Goal: Information Seeking & Learning: Learn about a topic

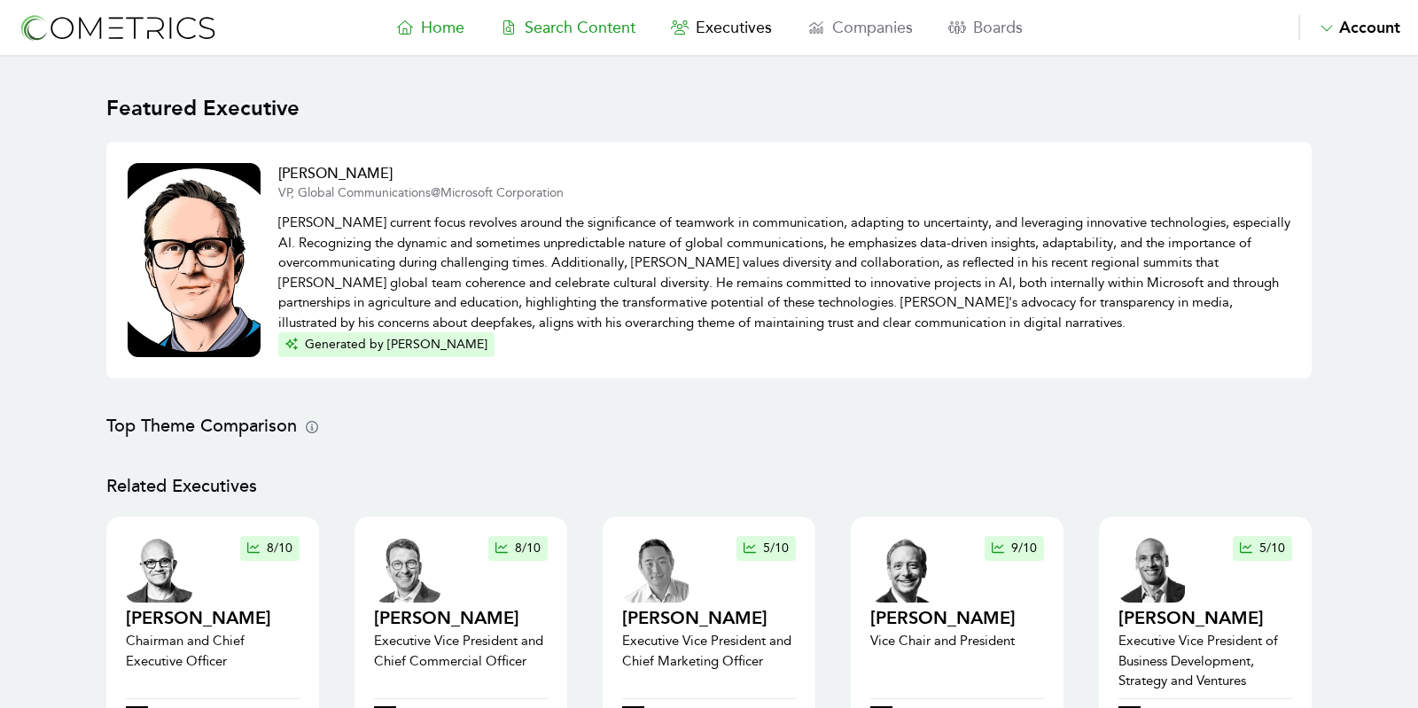
click at [586, 28] on span "Search Content" at bounding box center [580, 27] width 111 height 19
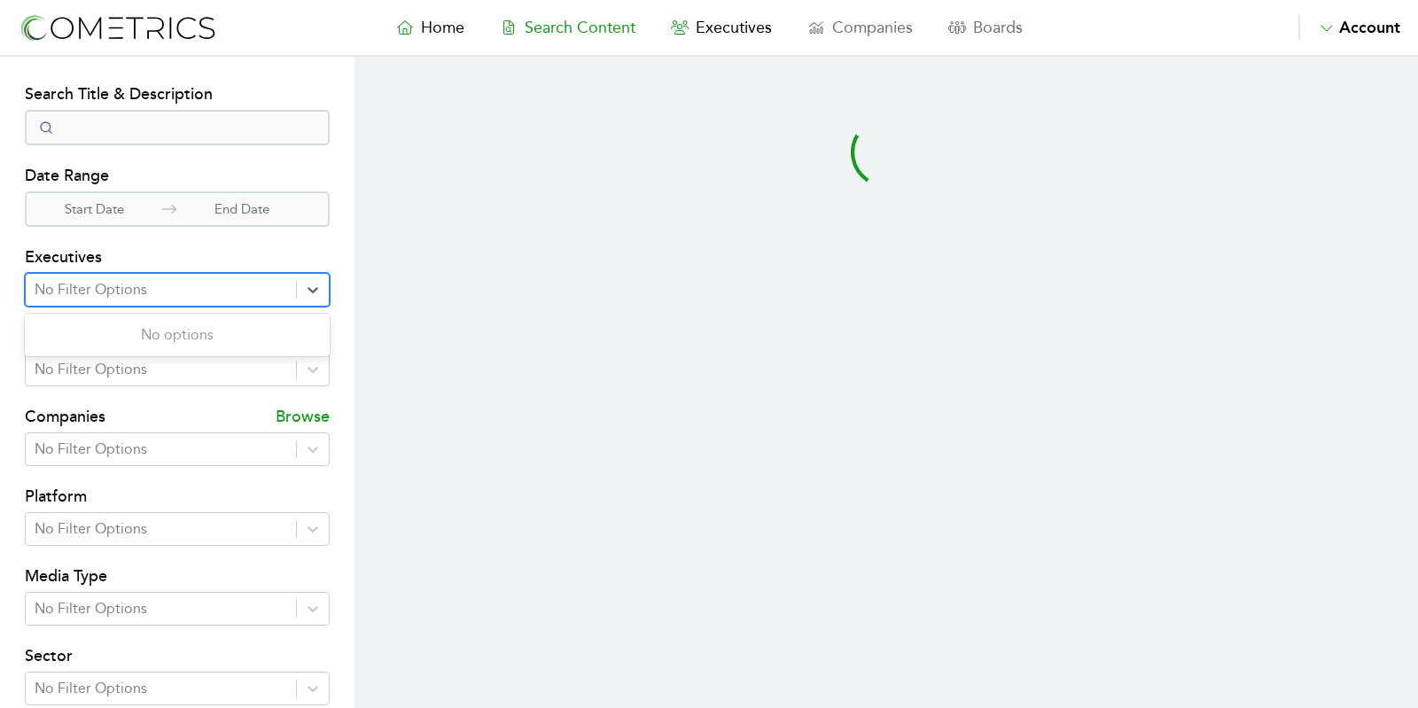
click at [186, 274] on div "No Filter Options" at bounding box center [161, 290] width 270 height 32
type input "swa"
click at [171, 289] on div "swa" at bounding box center [161, 289] width 253 height 25
type input "sawm"
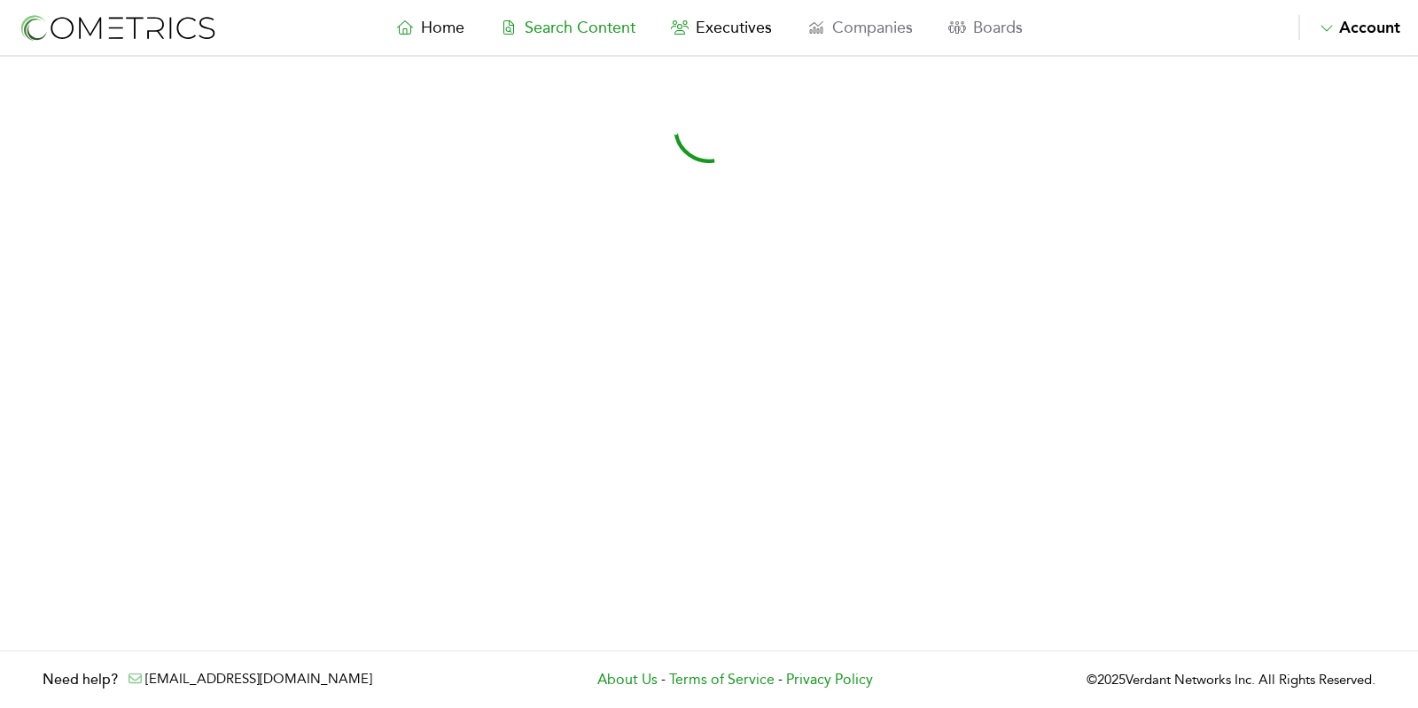
click at [539, 18] on span "Search Content" at bounding box center [580, 27] width 111 height 19
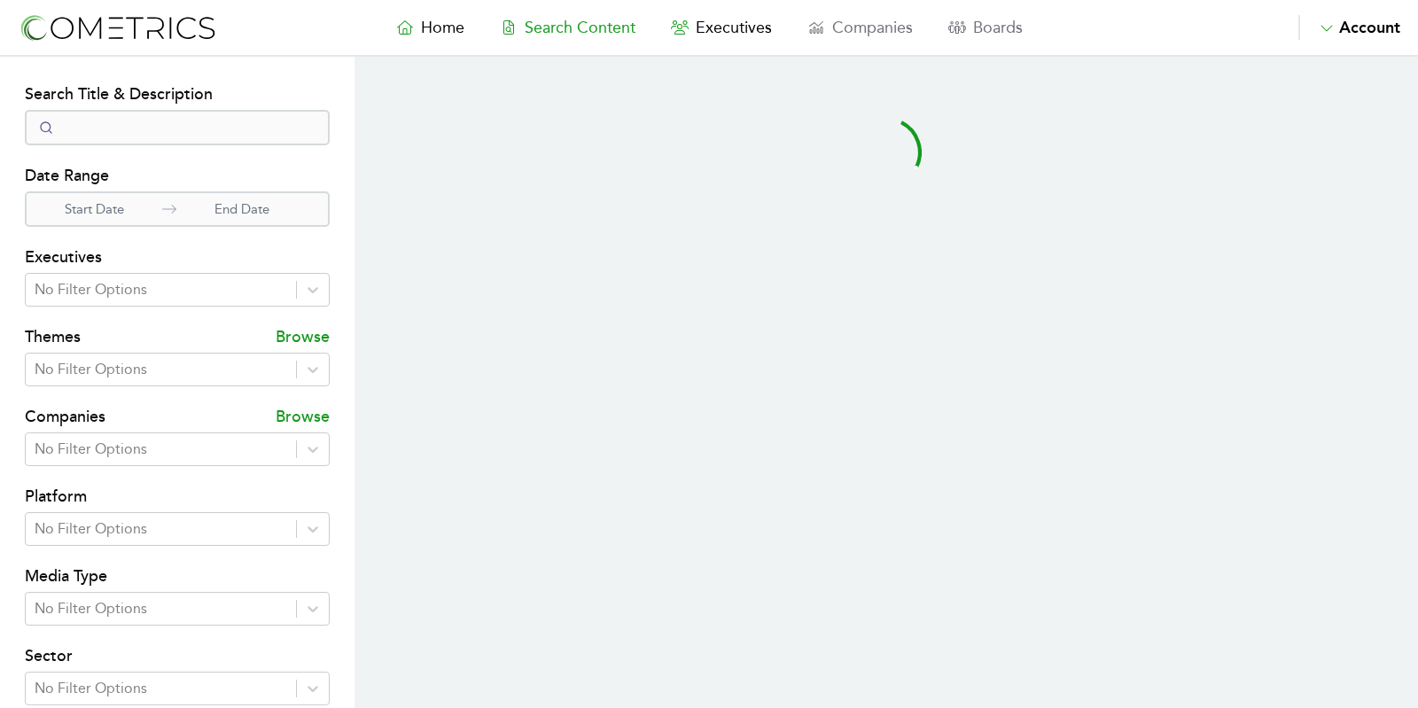
select select "50"
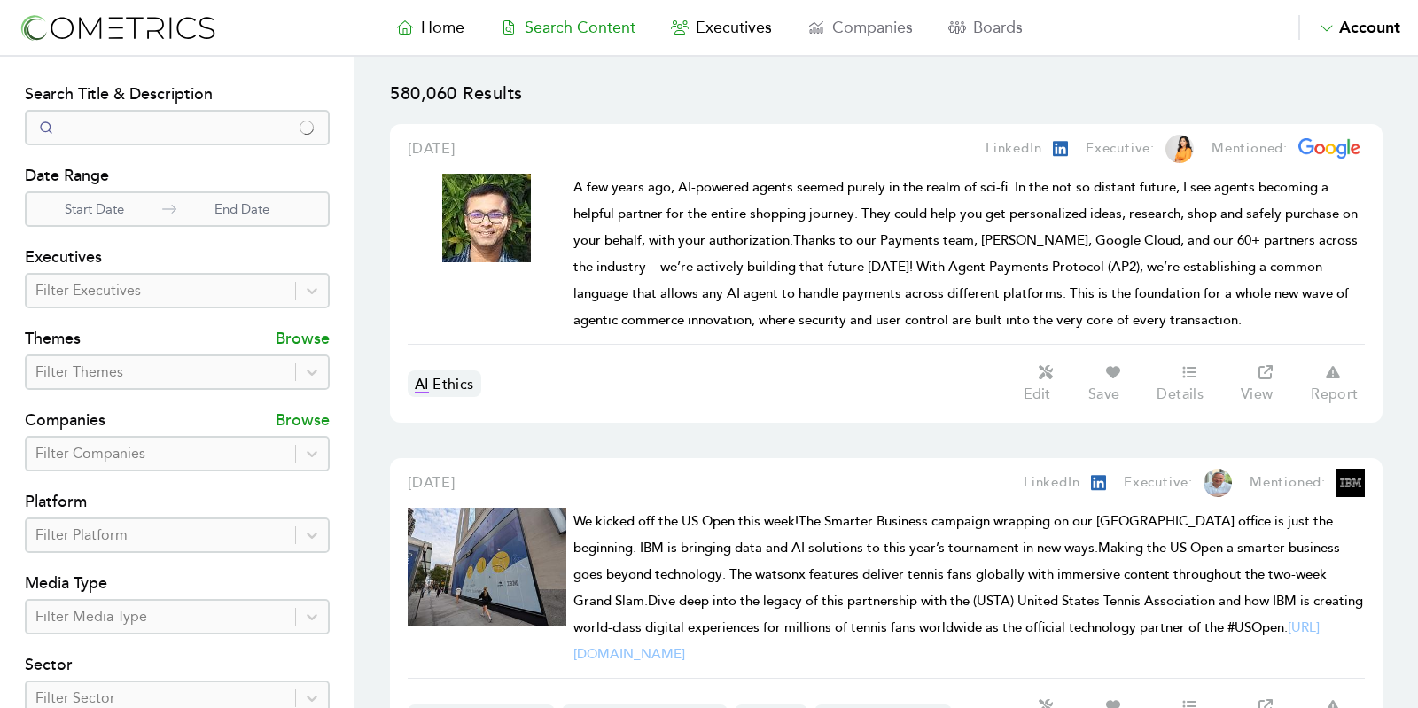
click at [163, 299] on div at bounding box center [160, 290] width 251 height 25
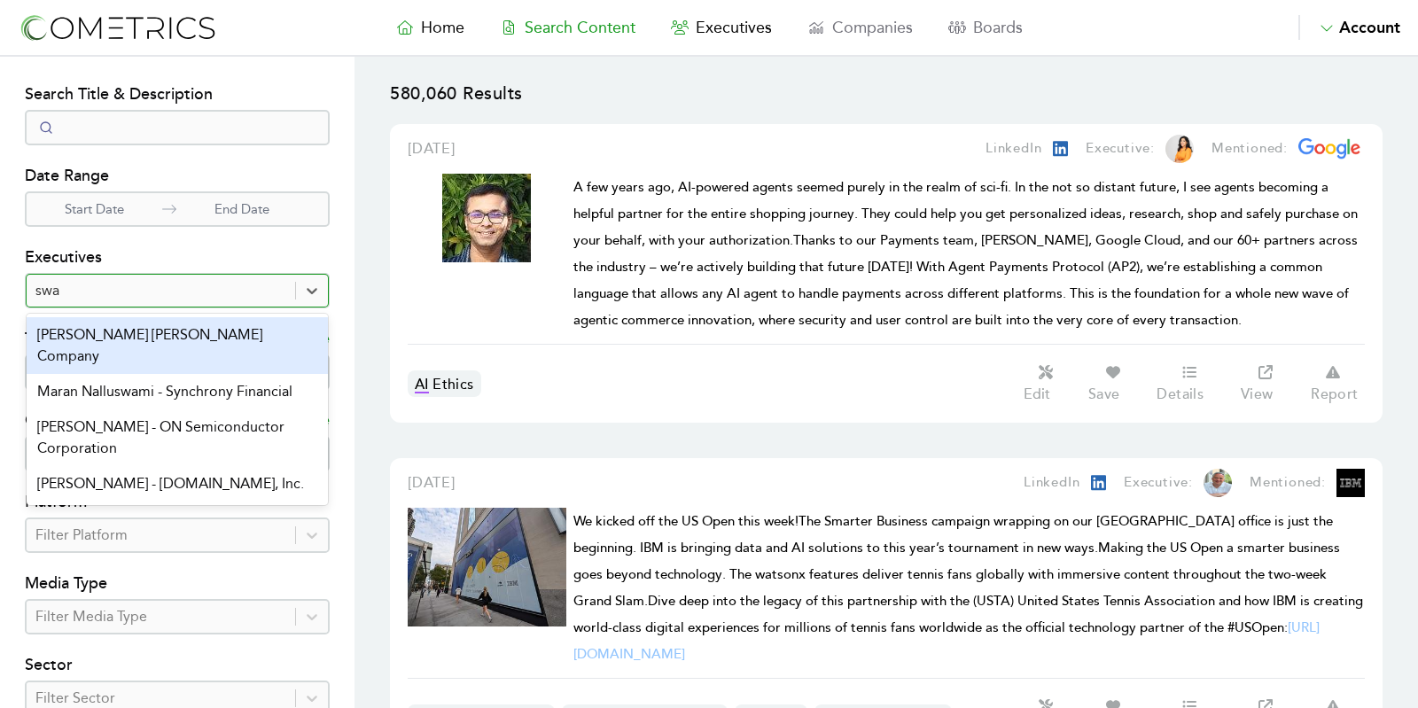
type input "swam"
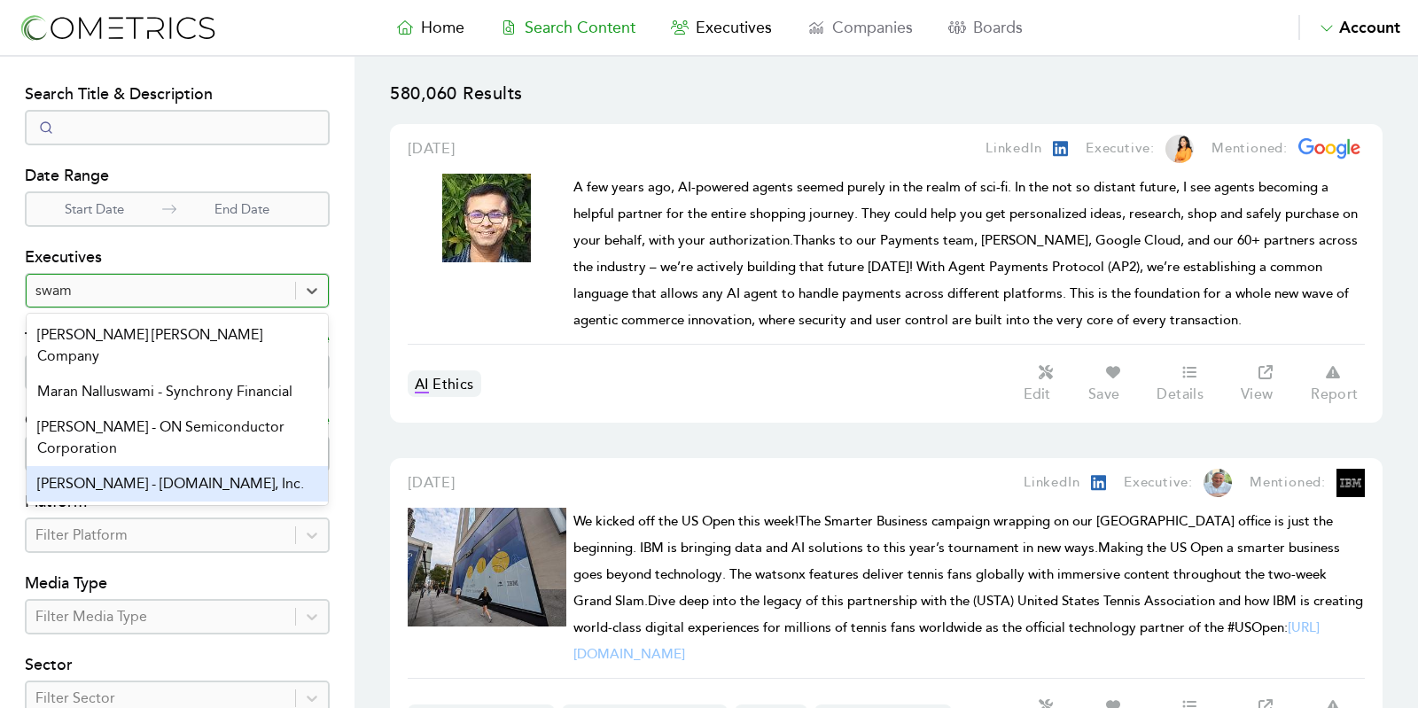
click at [200, 488] on div "[PERSON_NAME] - [DOMAIN_NAME], Inc." at bounding box center [177, 483] width 301 height 35
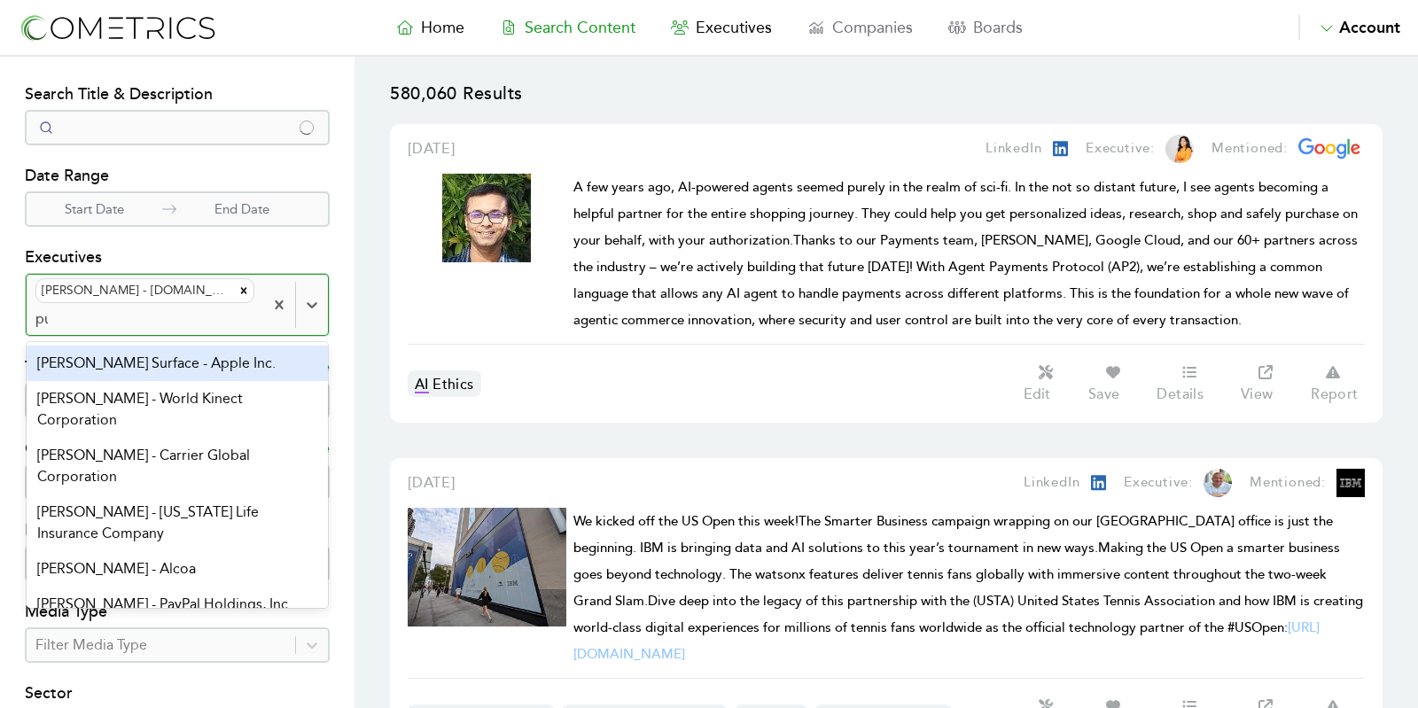
type input "[PERSON_NAME]"
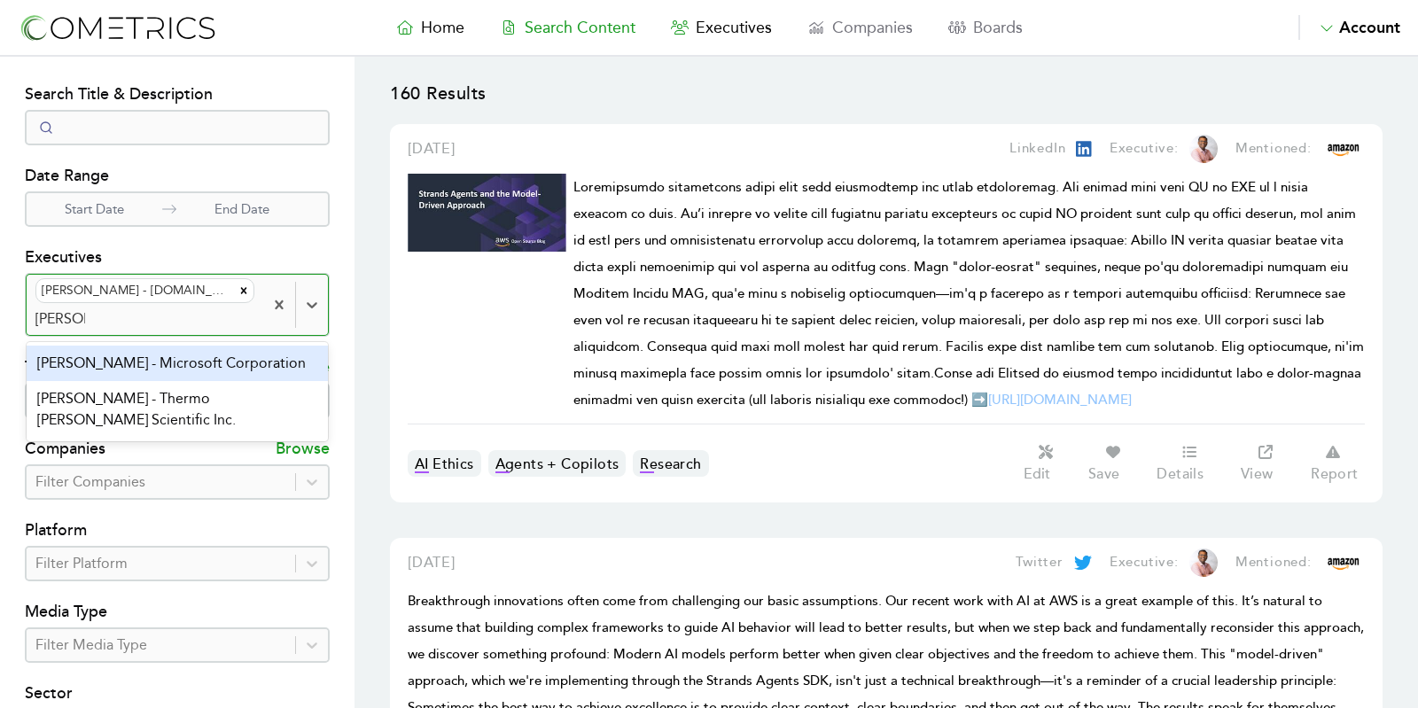
click at [238, 362] on div "[PERSON_NAME] - Microsoft Corporation" at bounding box center [177, 363] width 301 height 35
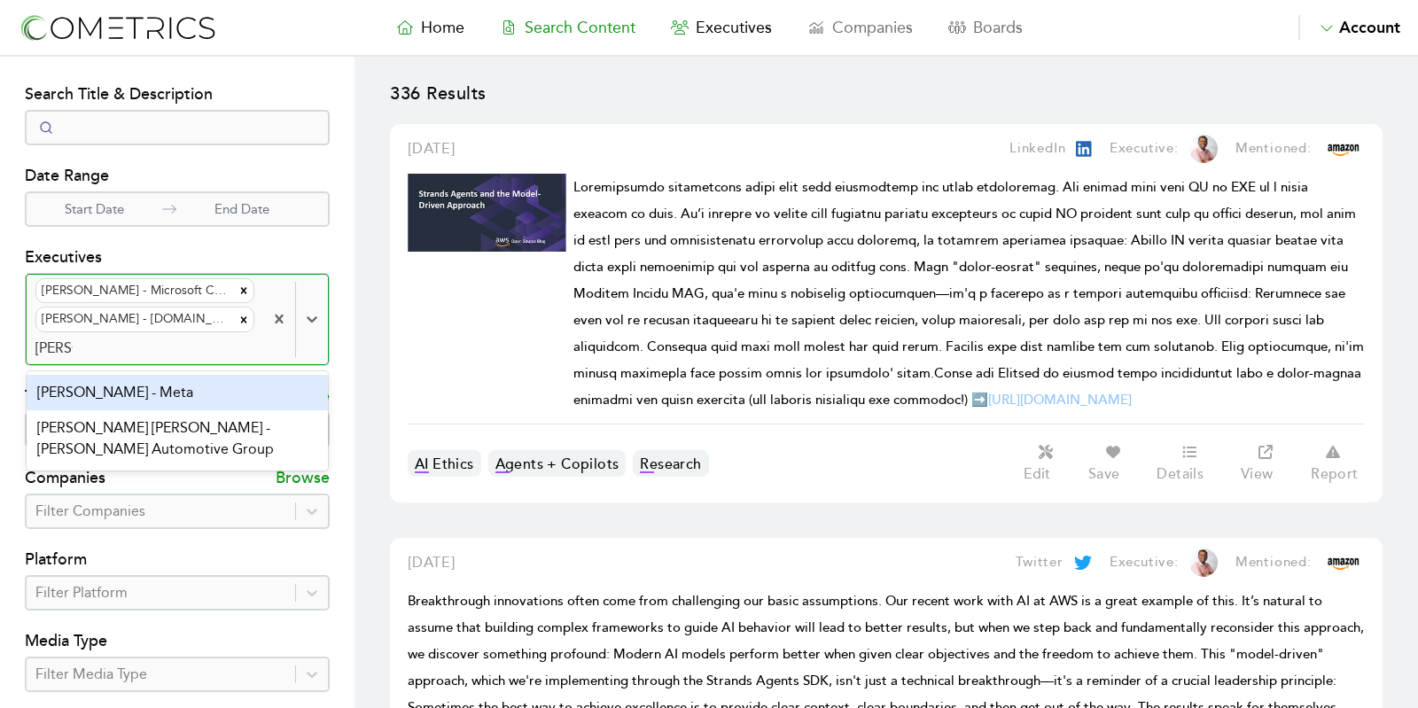
type input "[PERSON_NAME] sh"
click at [128, 396] on div "[PERSON_NAME] - Meta" at bounding box center [177, 392] width 301 height 35
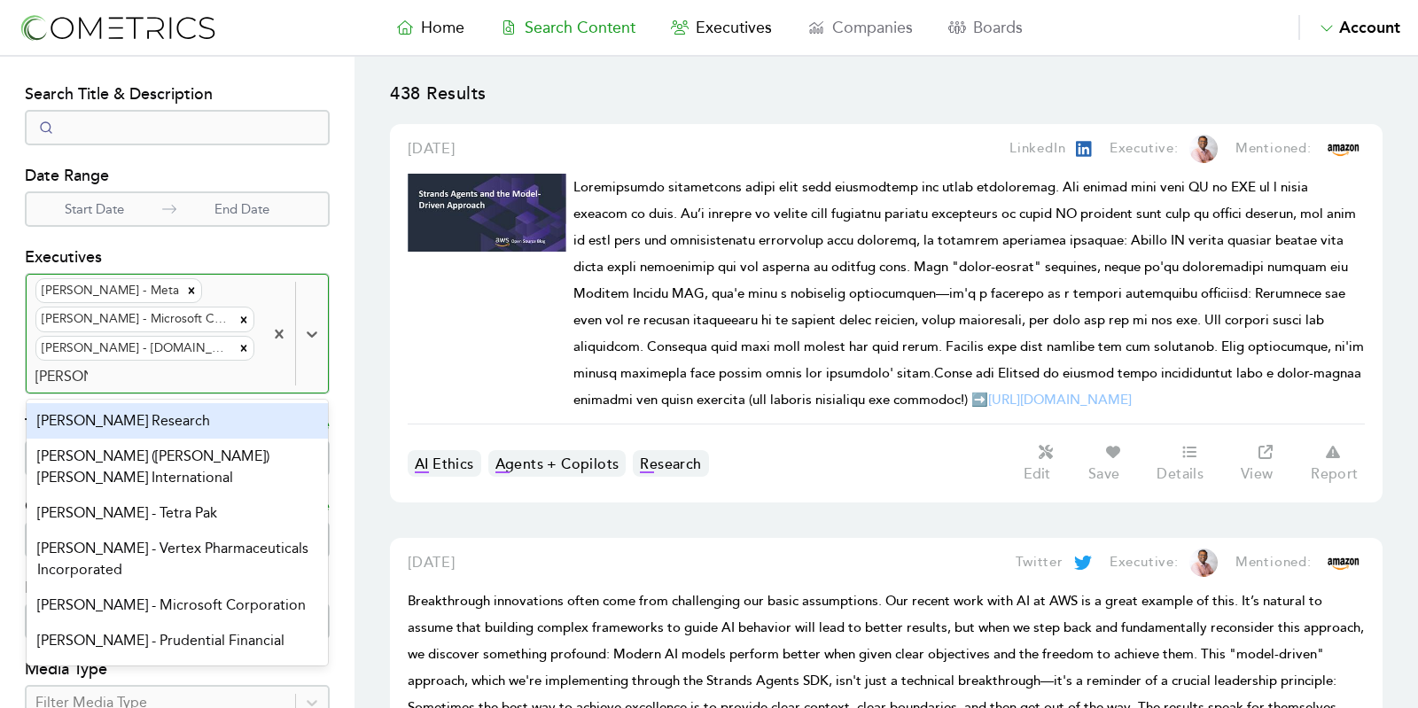
type input "[PERSON_NAME] la"
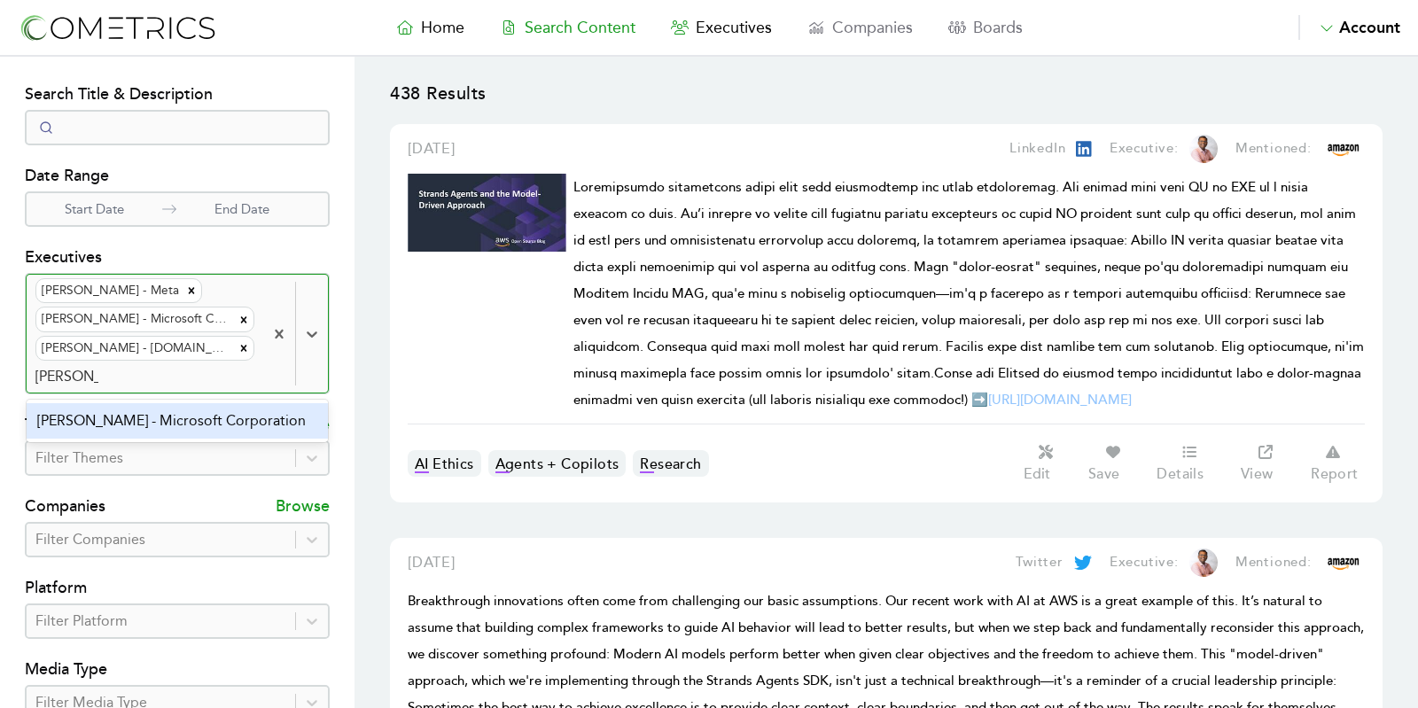
click at [195, 422] on div "[PERSON_NAME] - Microsoft Corporation" at bounding box center [177, 420] width 301 height 35
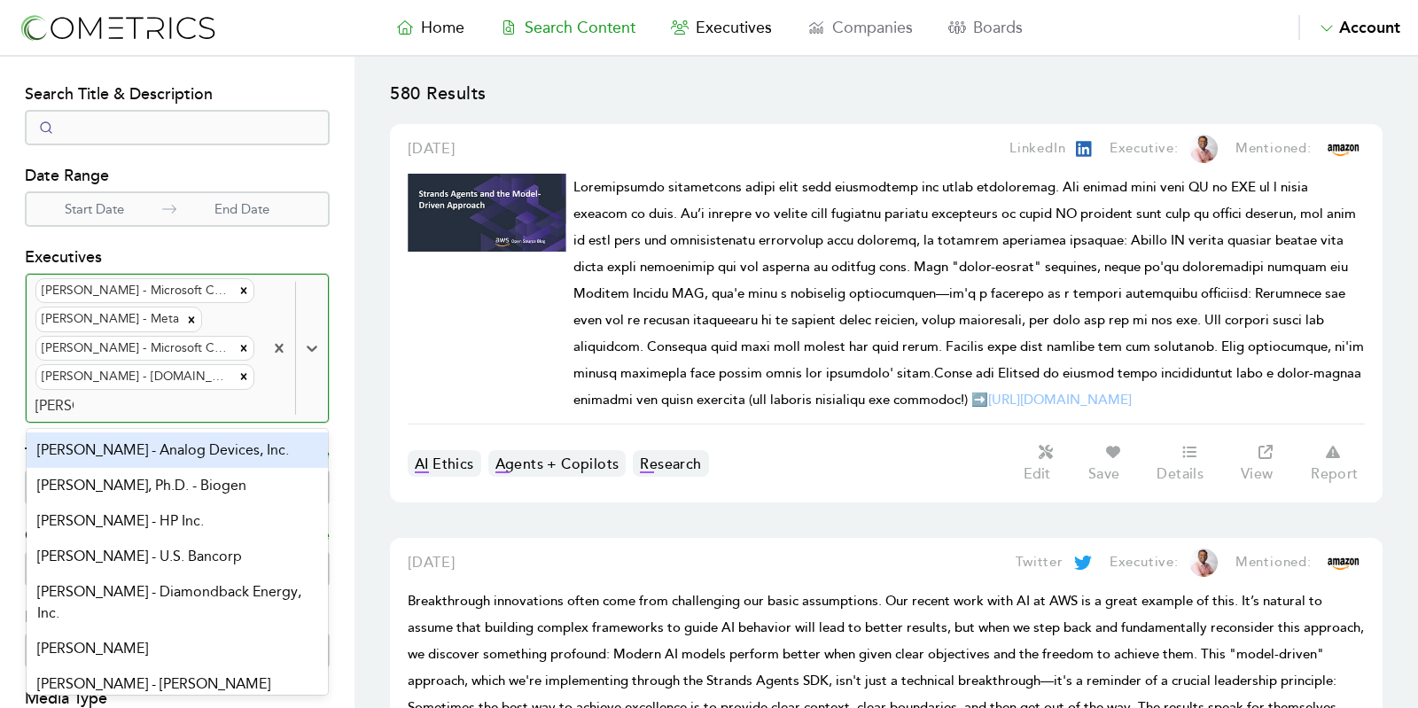
type input "[PERSON_NAME] la"
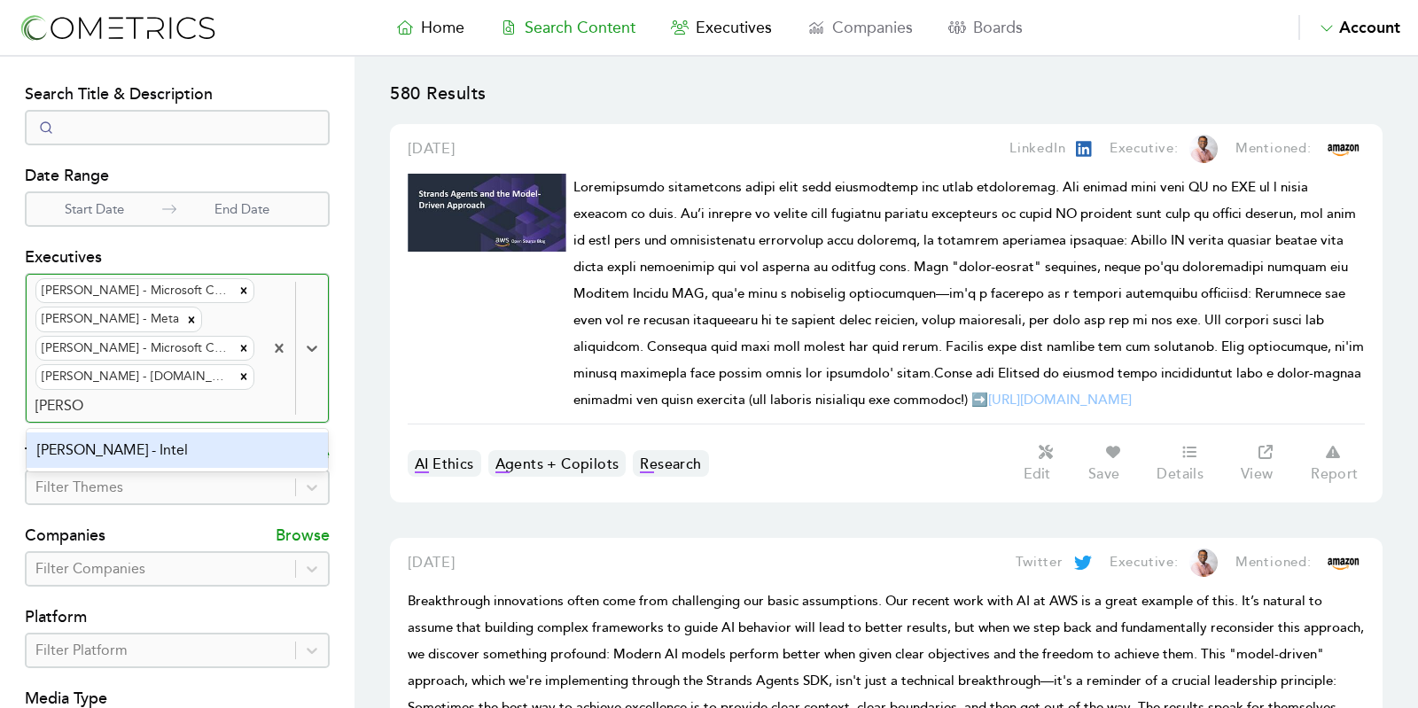
click at [183, 448] on div "[PERSON_NAME] - Intel" at bounding box center [177, 449] width 301 height 35
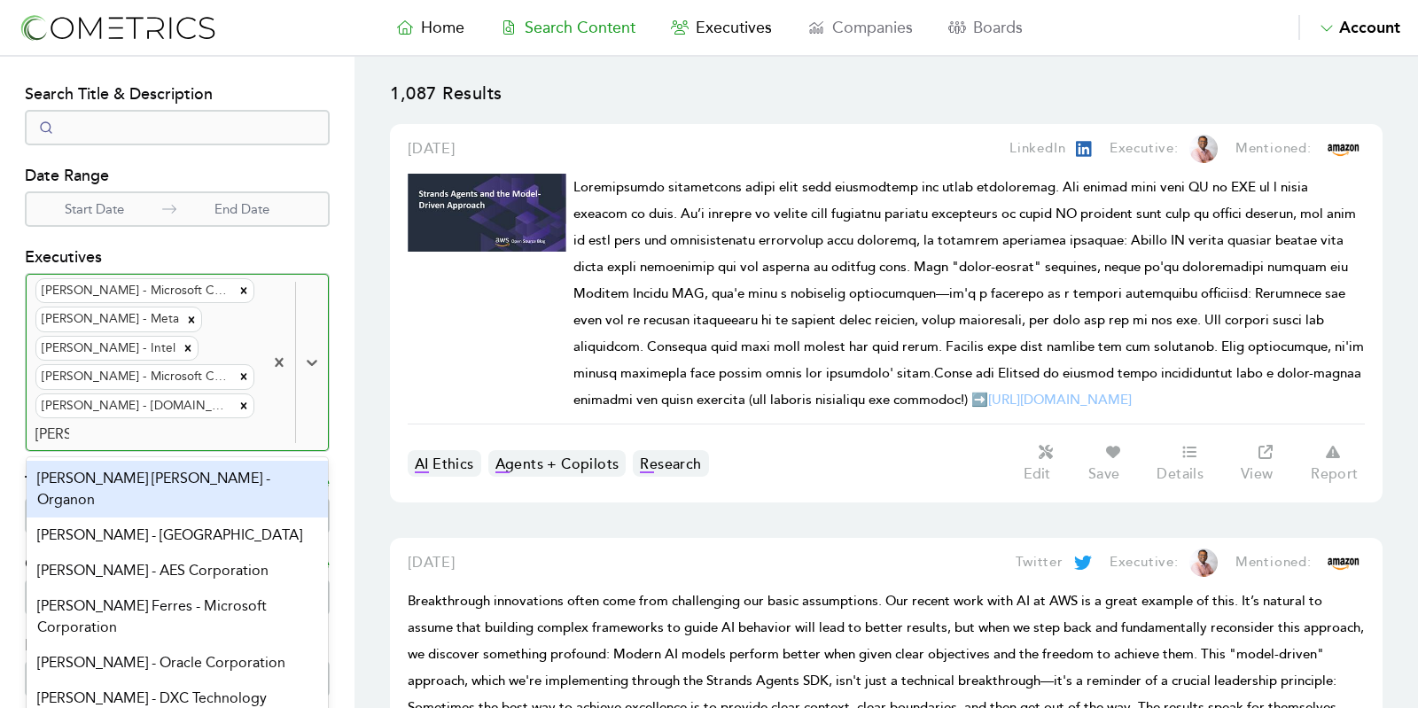
scroll to position [18, 0]
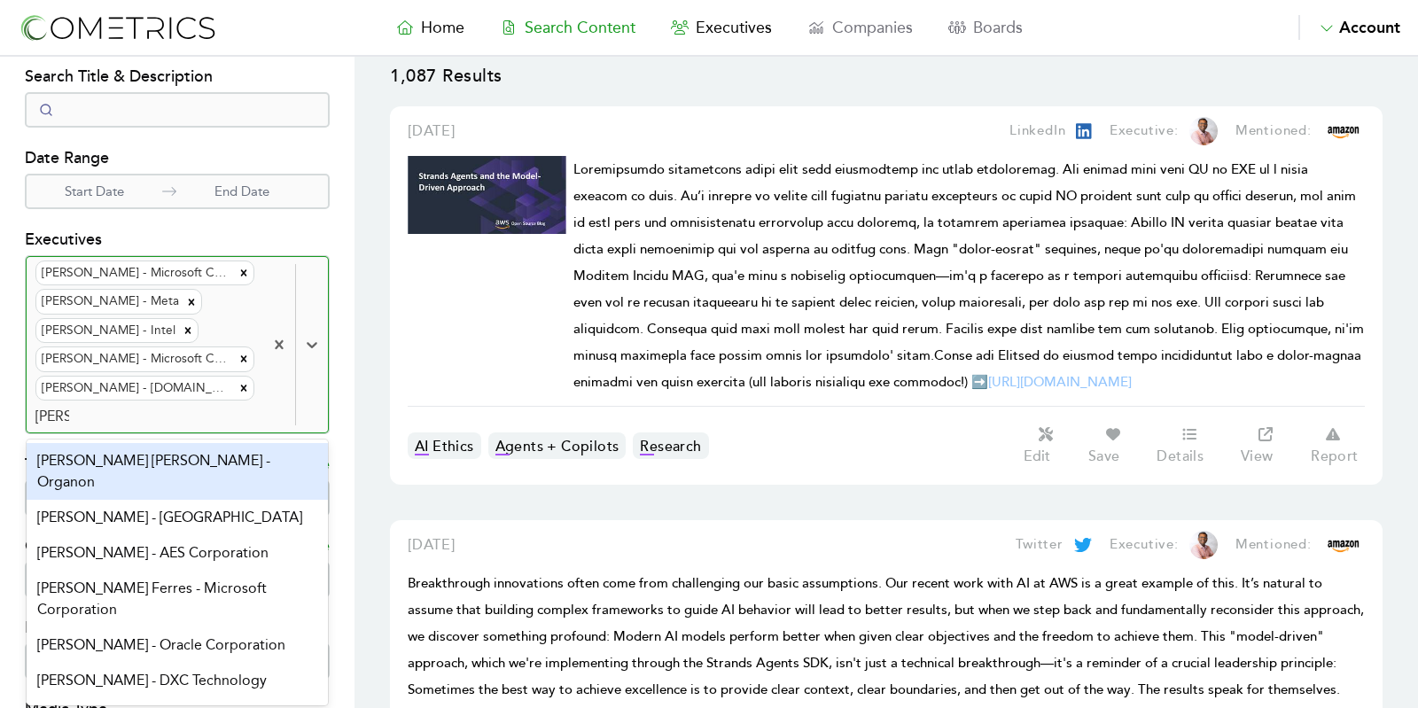
type input "[PERSON_NAME] la"
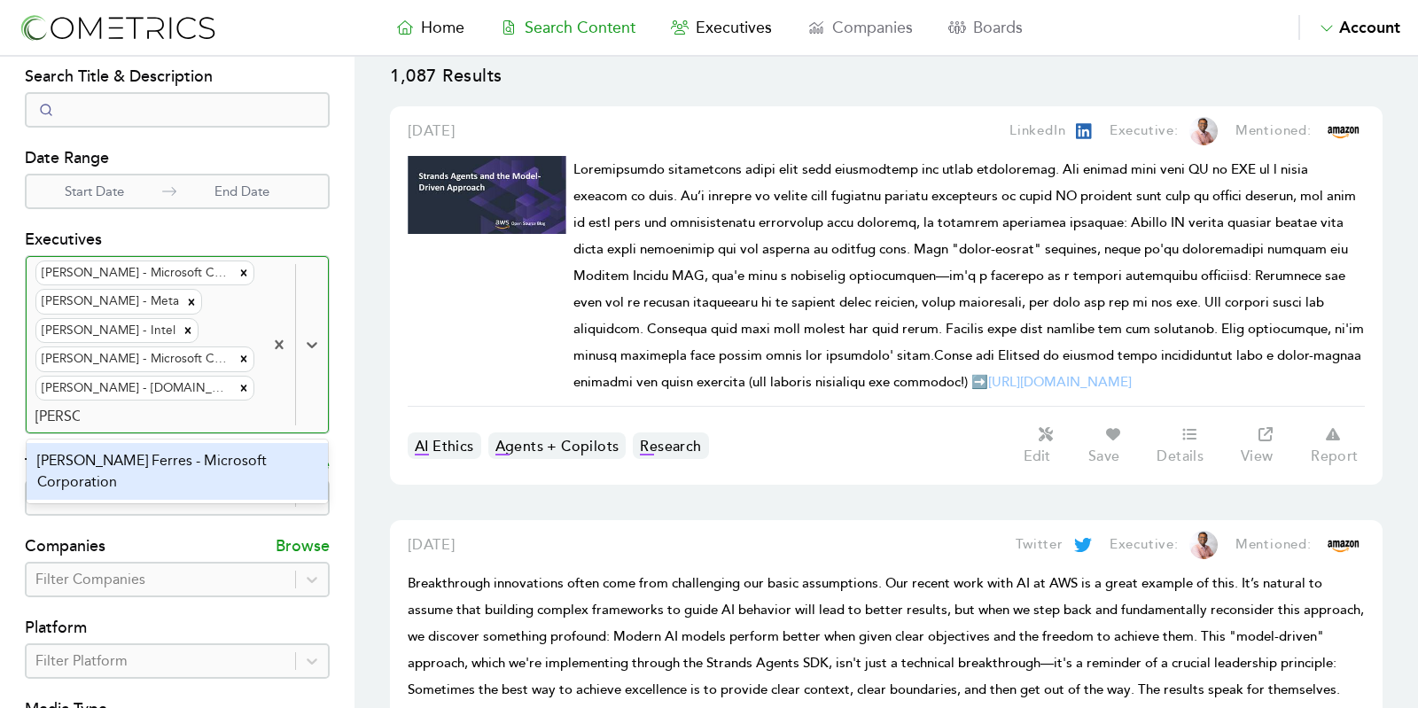
click at [229, 455] on div "[PERSON_NAME] Ferres - Microsoft Corporation" at bounding box center [177, 471] width 301 height 57
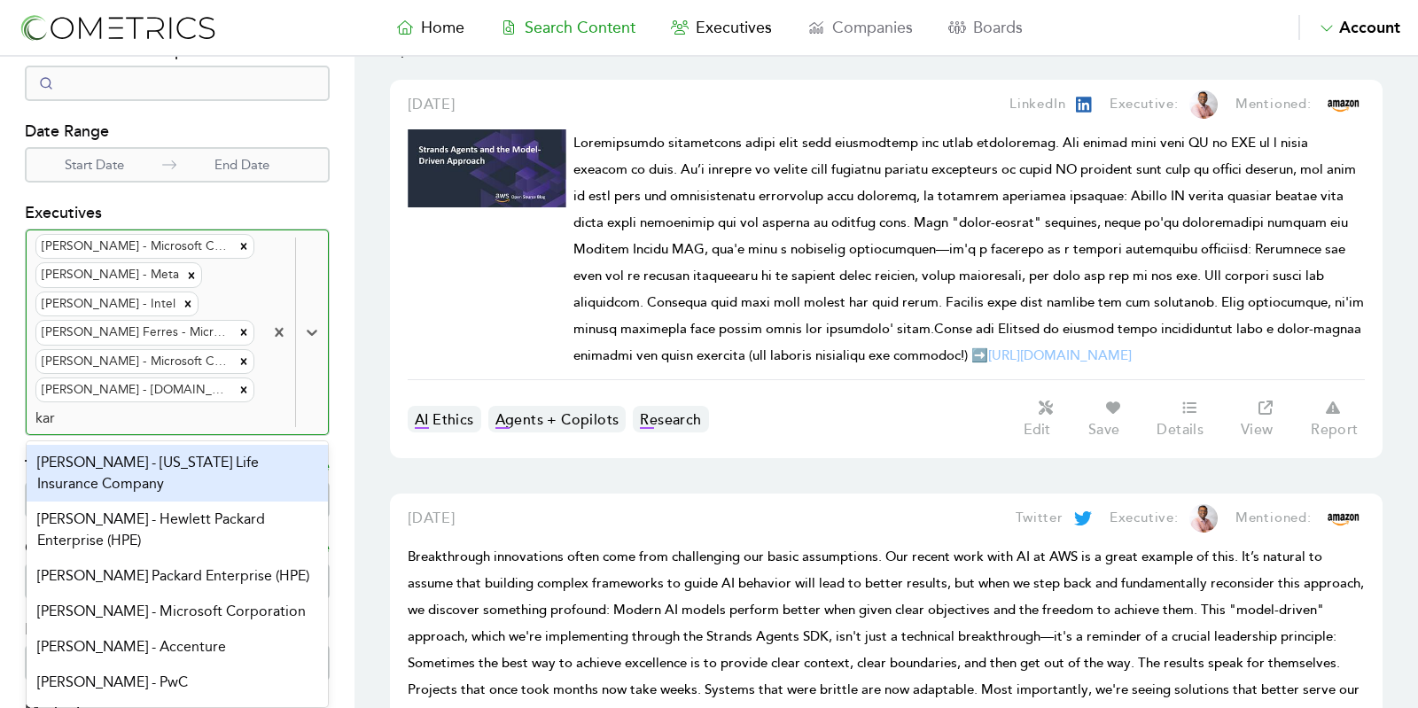
scroll to position [45, 0]
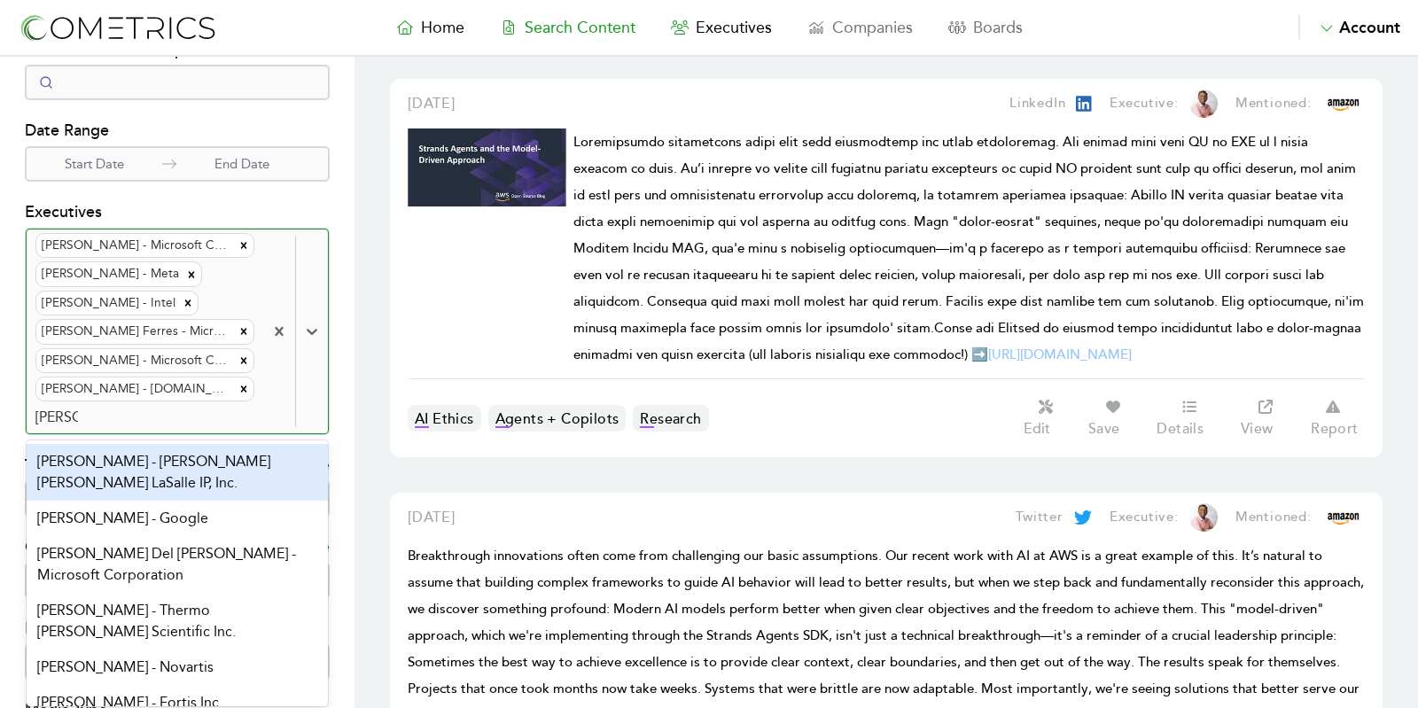
type input "[PERSON_NAME]"
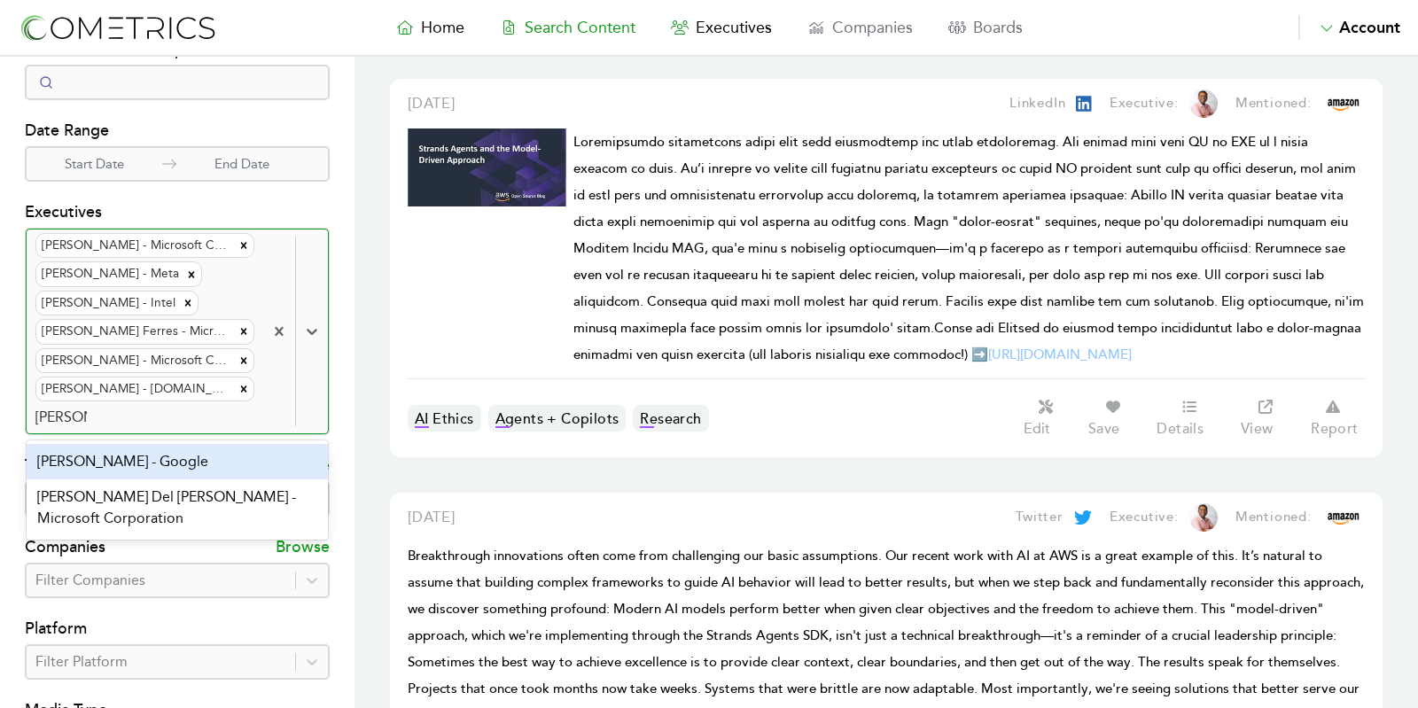
click at [178, 469] on div "[PERSON_NAME] - Google" at bounding box center [177, 461] width 301 height 35
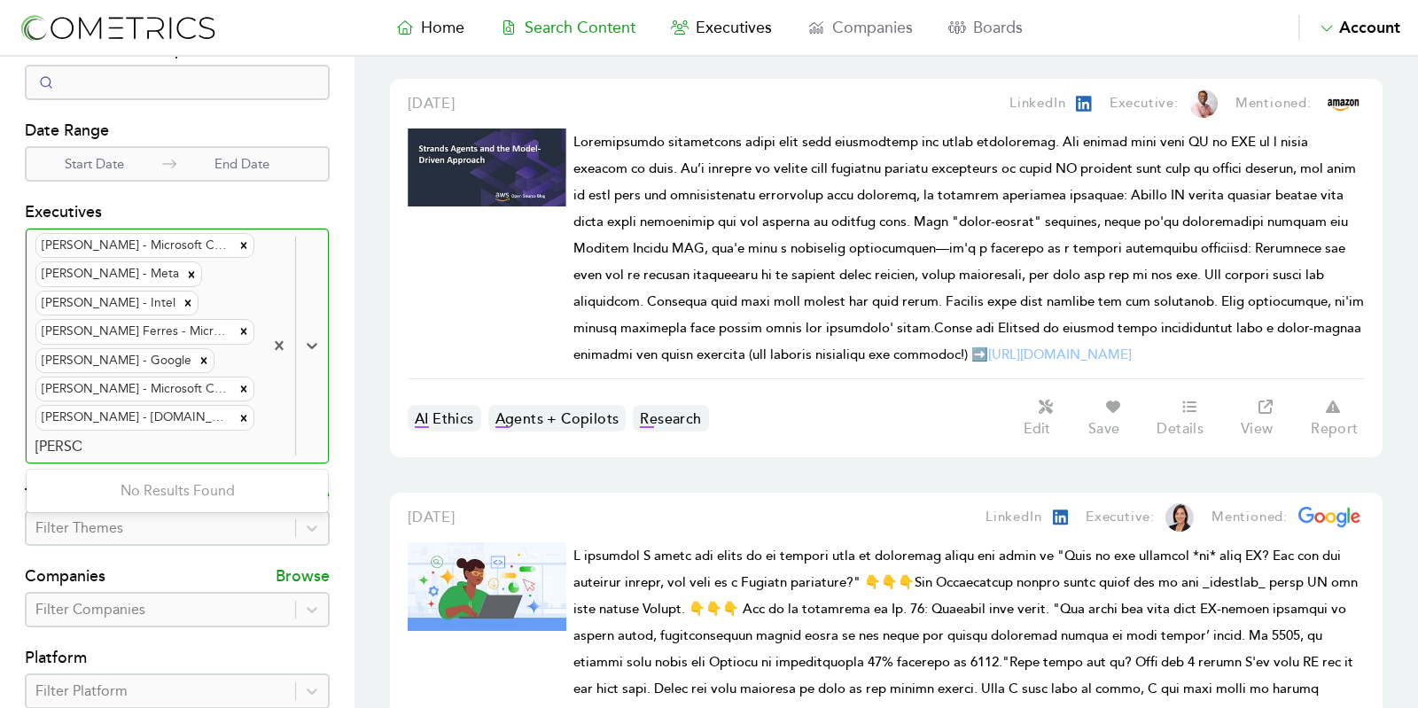
scroll to position [74, 0]
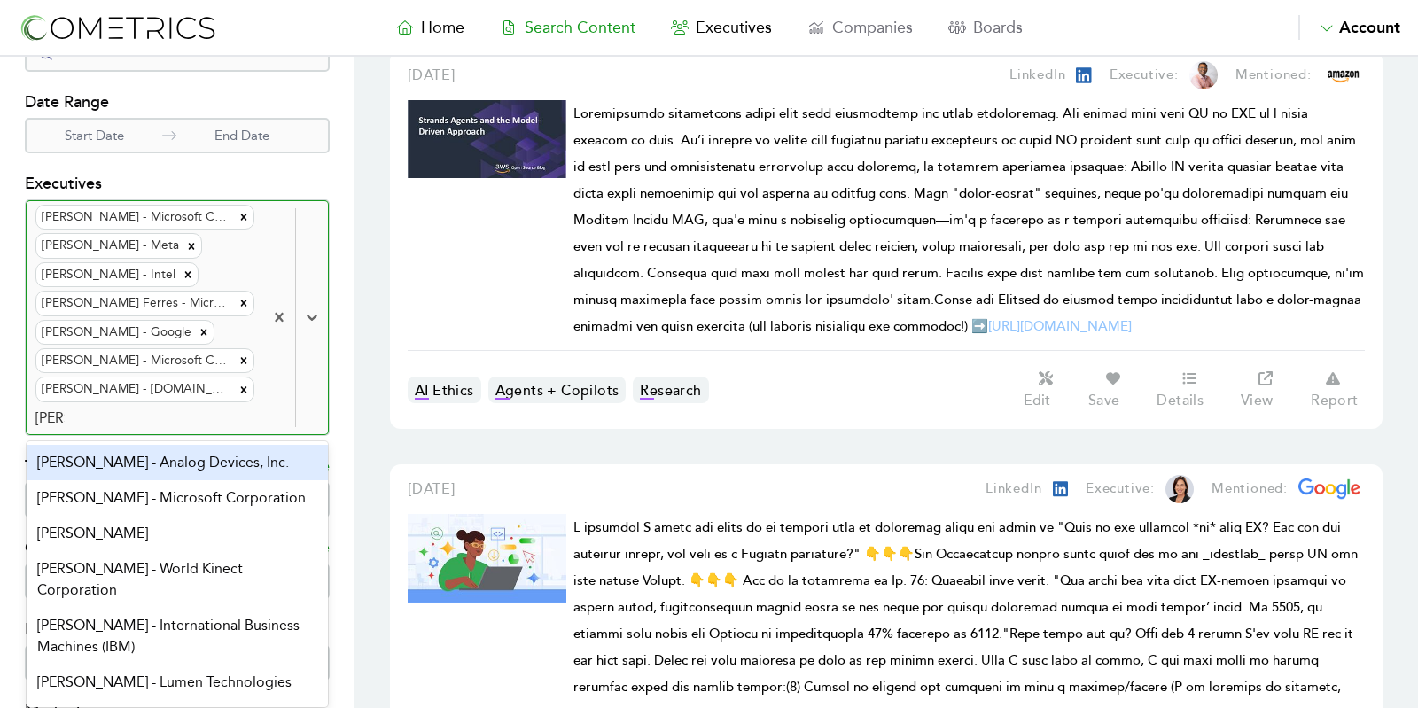
type input "[PERSON_NAME] pa"
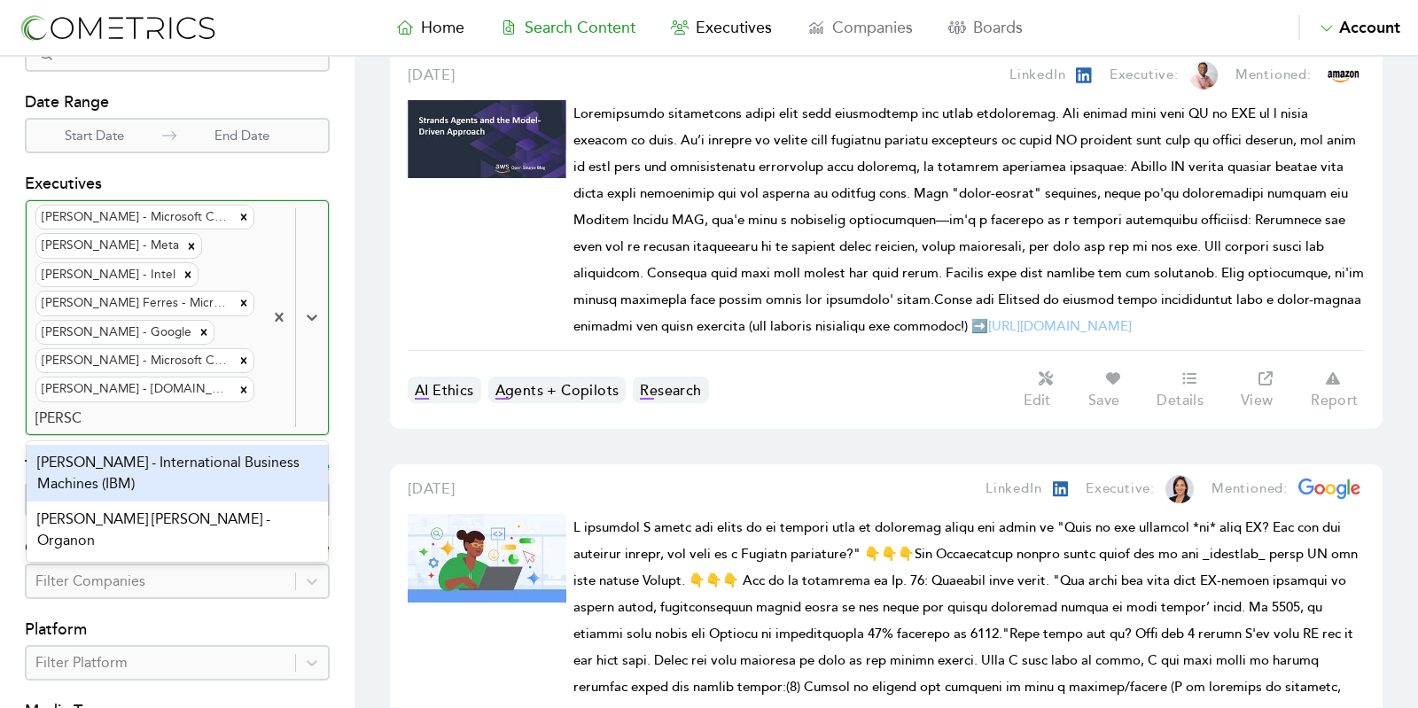
click at [111, 453] on div "[PERSON_NAME] - International Business Machines (IBM)" at bounding box center [177, 473] width 301 height 57
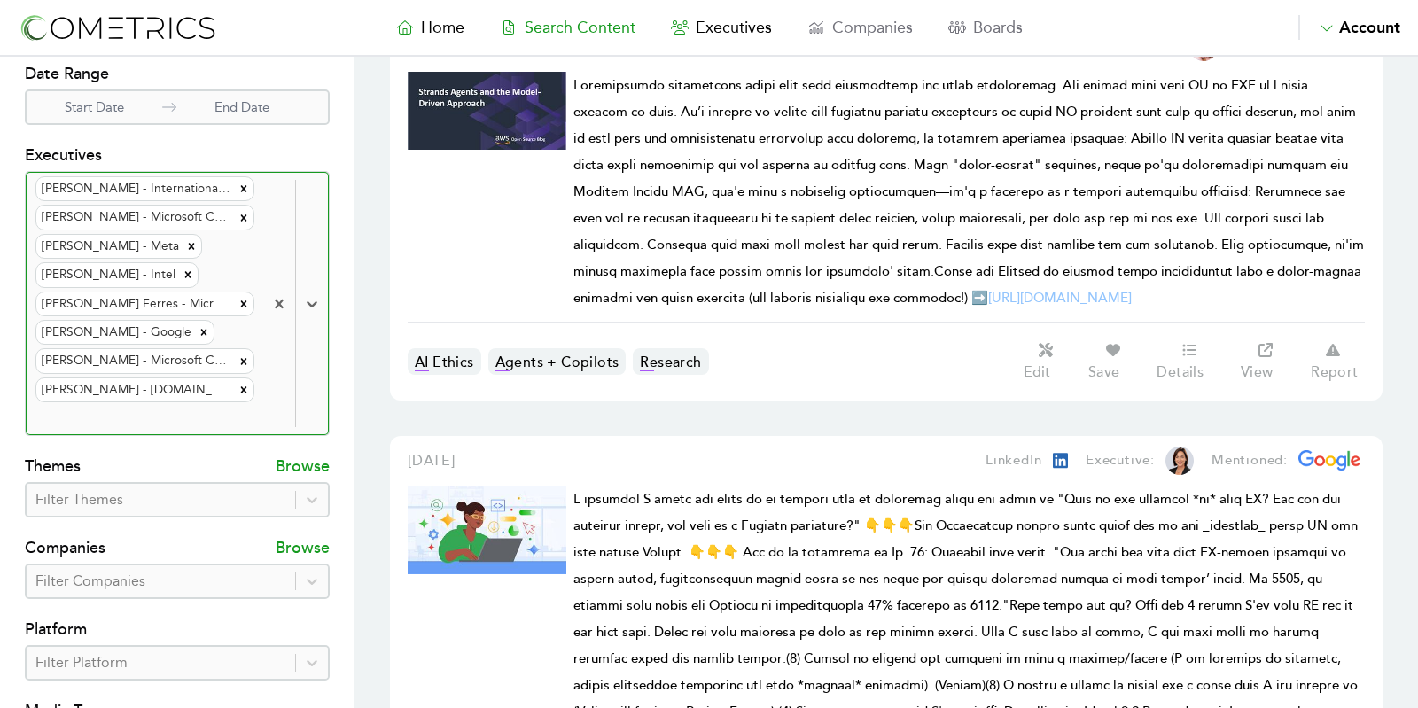
scroll to position [244, 0]
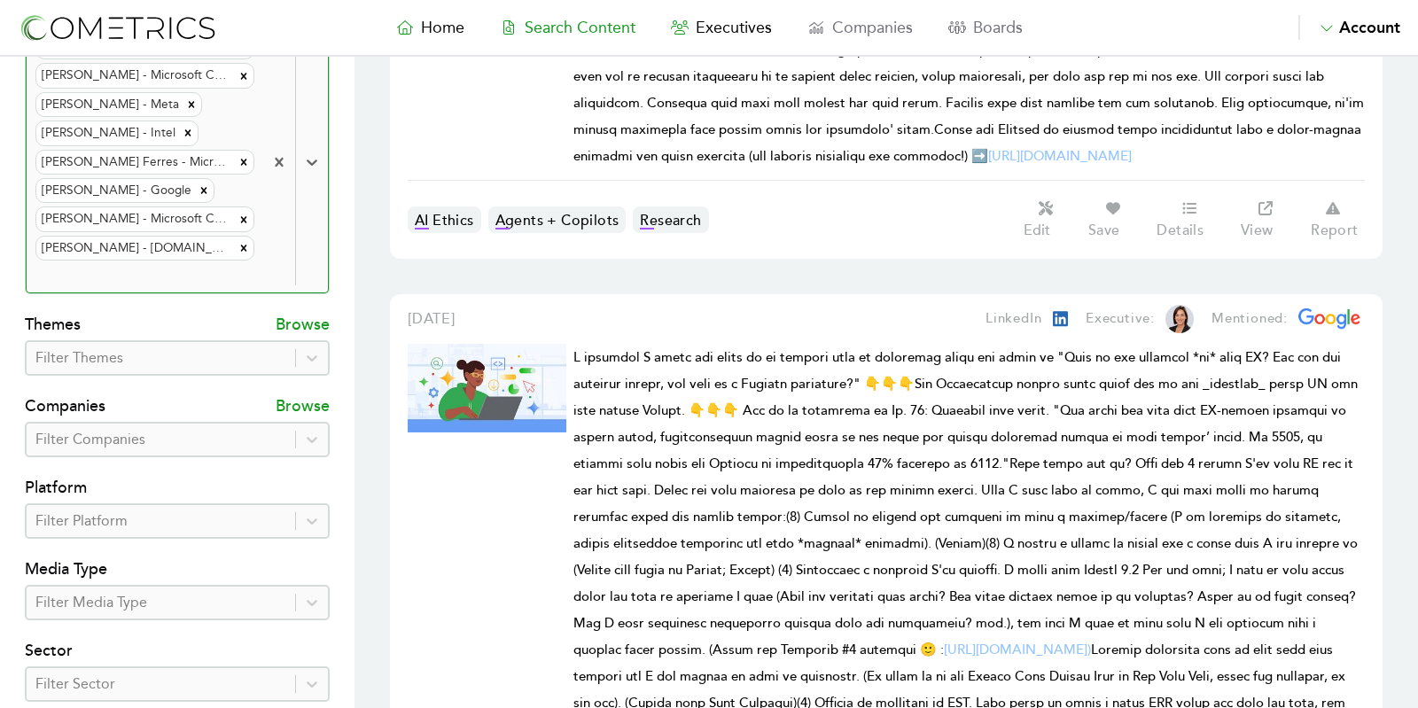
click at [164, 346] on div at bounding box center [160, 358] width 251 height 25
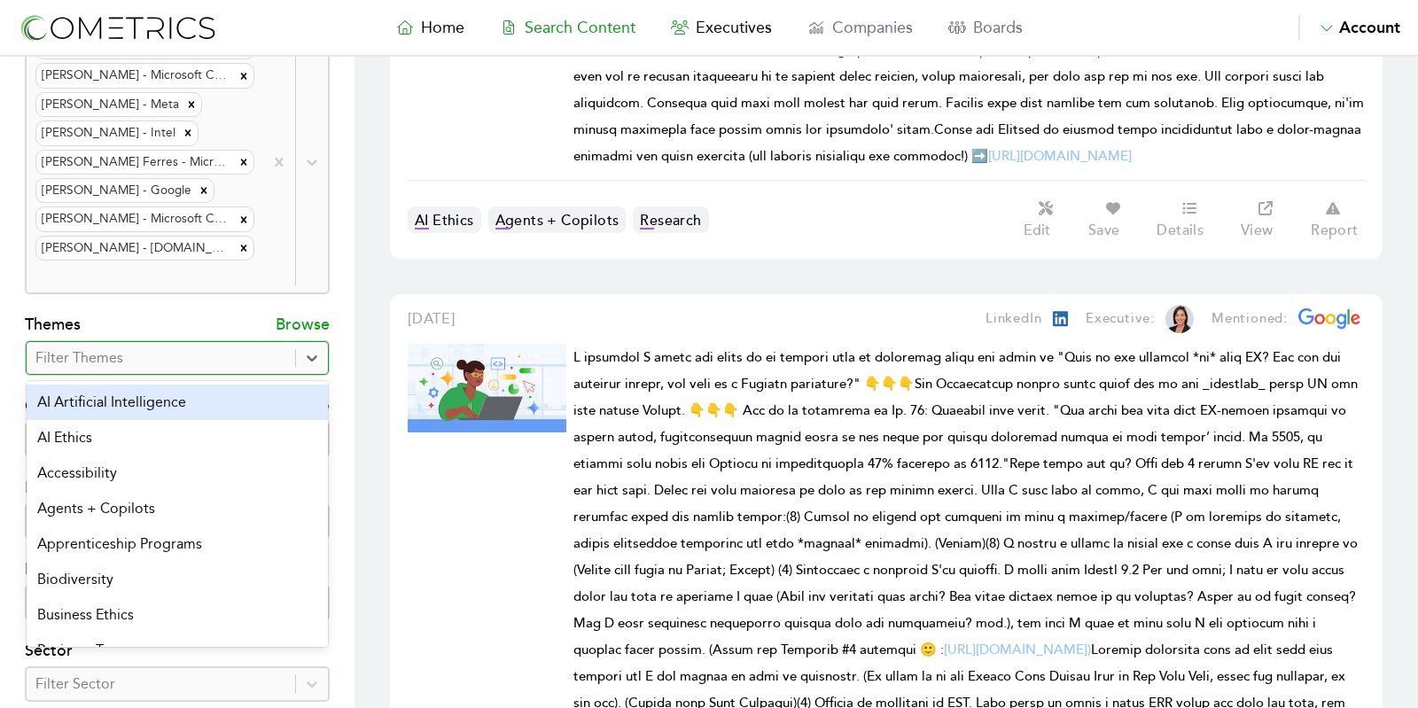
type input "a"
click at [120, 400] on div "AI Artificial Intelligence" at bounding box center [177, 402] width 301 height 35
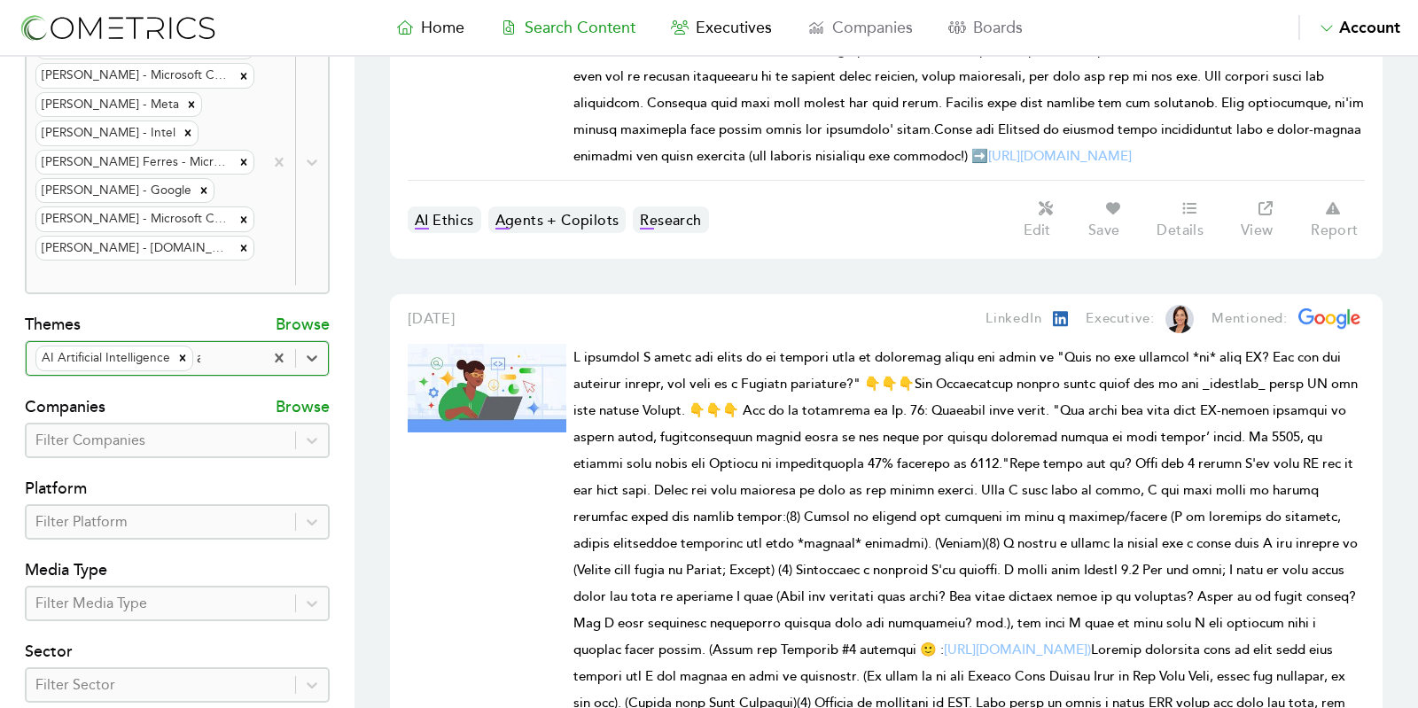
type input "ai"
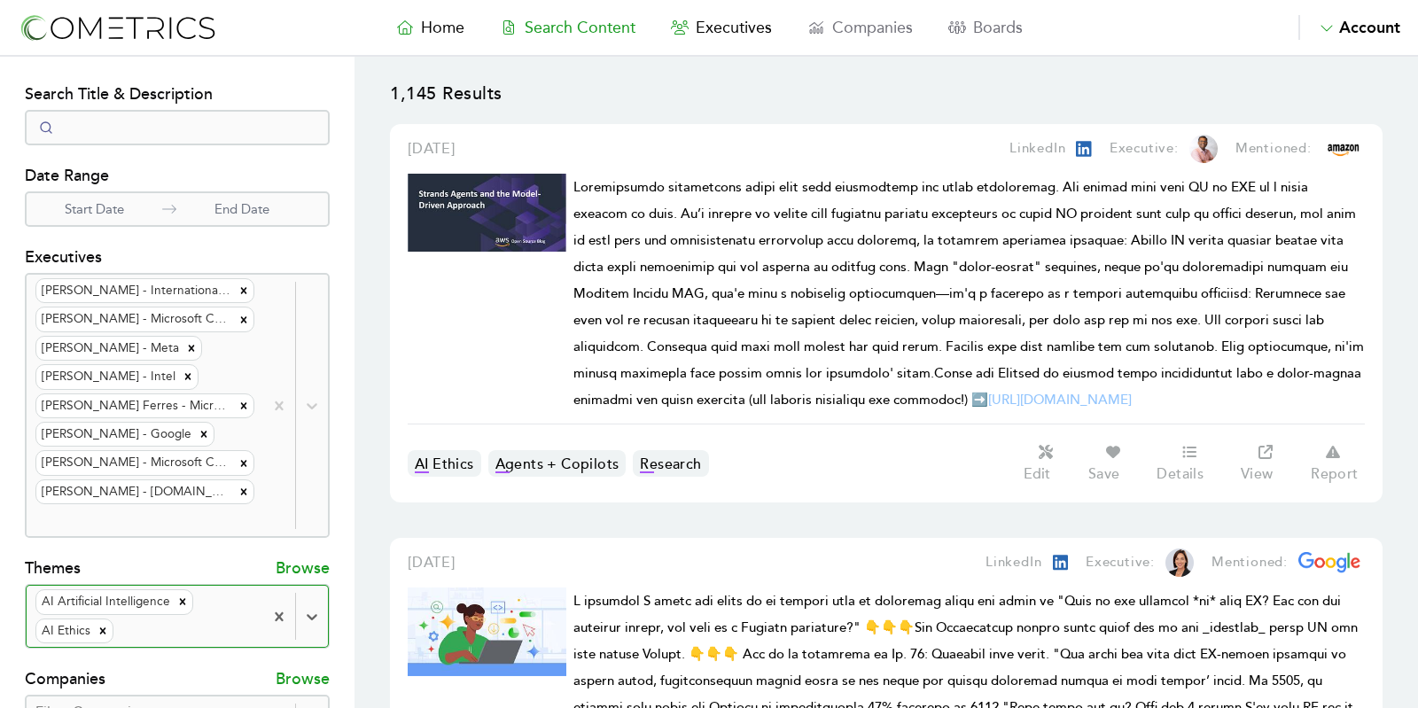
click at [128, 203] on p "Start Date" at bounding box center [95, 209] width 136 height 20
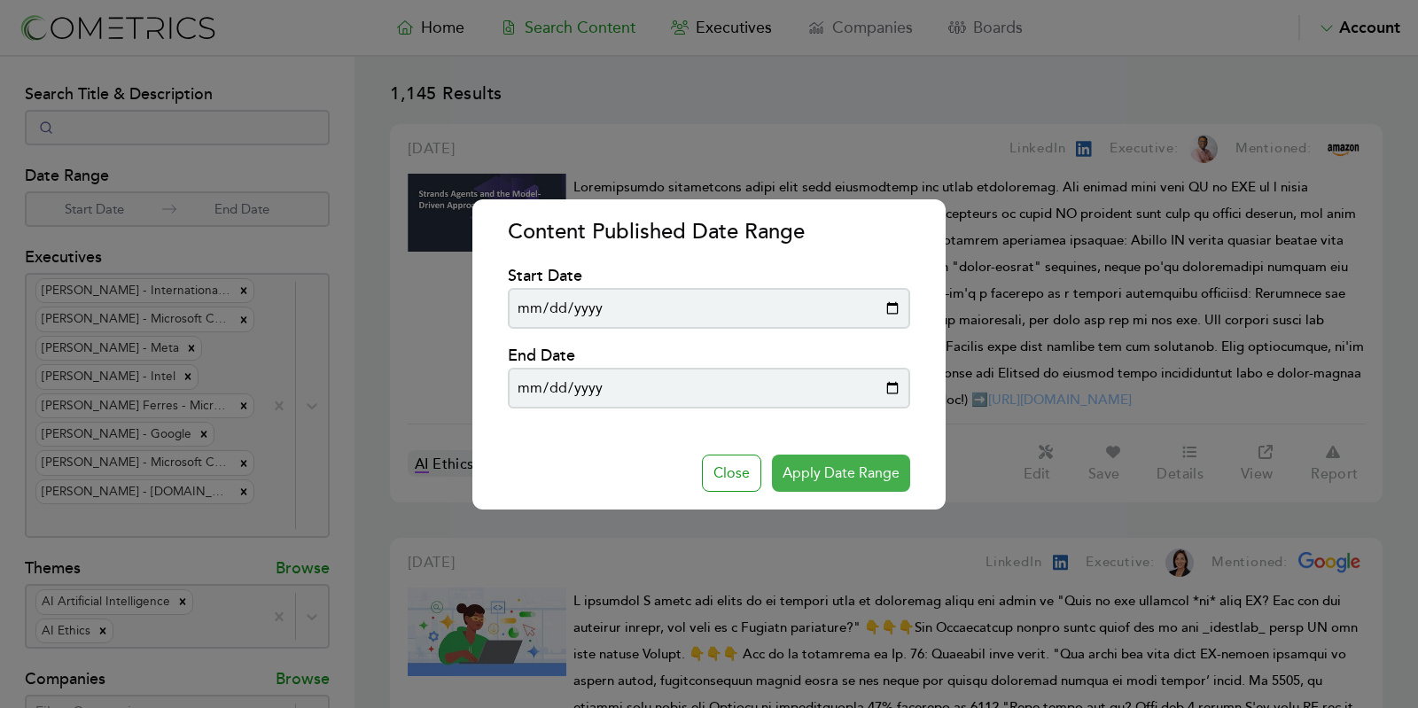
click at [835, 470] on button "Apply Date Range" at bounding box center [841, 473] width 138 height 37
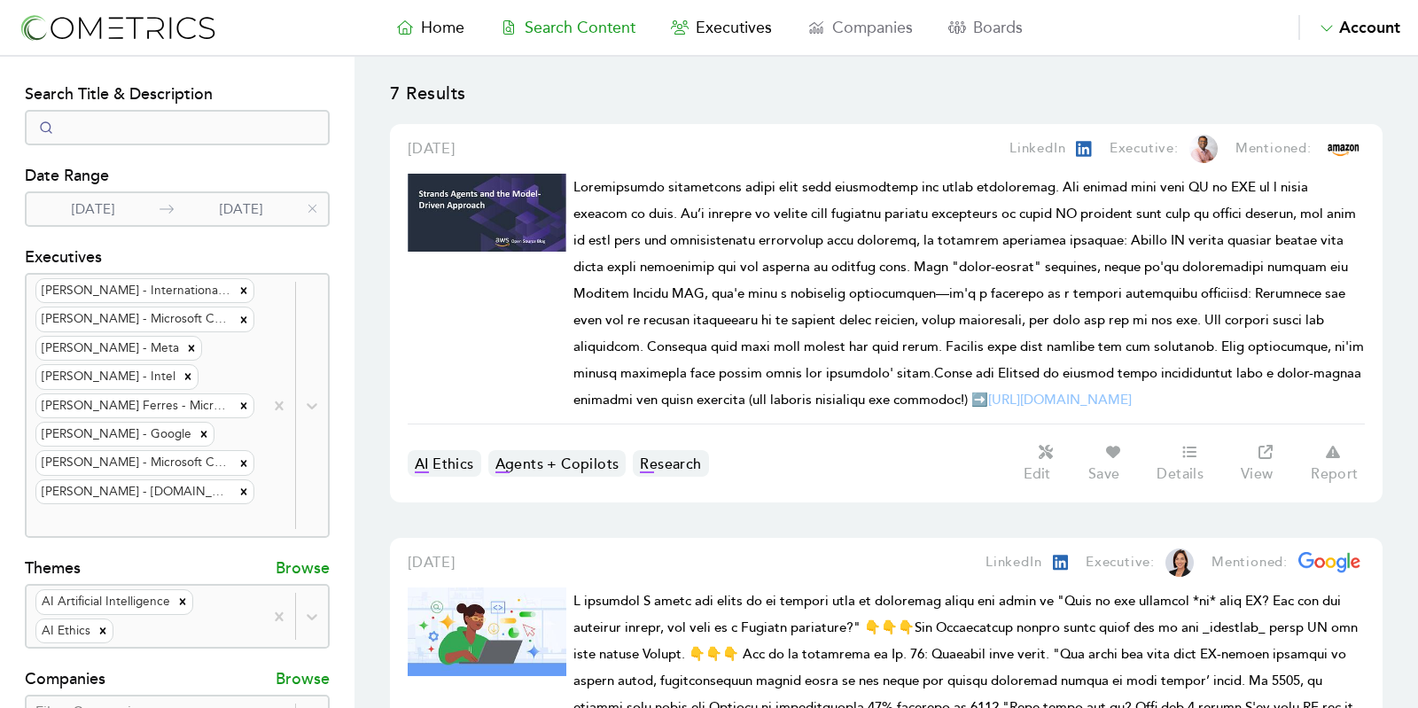
click at [70, 212] on p "[DATE]" at bounding box center [93, 209] width 133 height 20
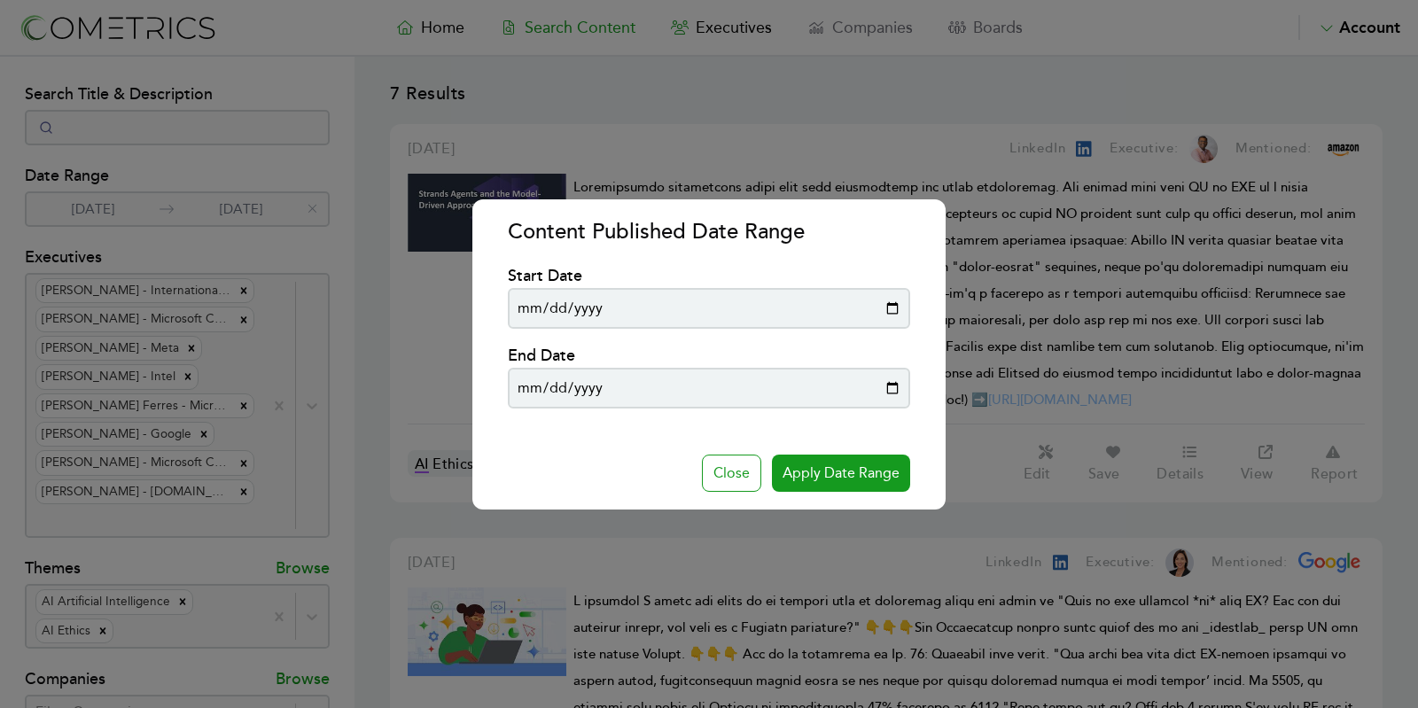
click at [891, 300] on input "[DATE]" at bounding box center [708, 308] width 401 height 41
type input "[DATE]"
click at [859, 460] on button "Apply Date Range" at bounding box center [841, 473] width 138 height 37
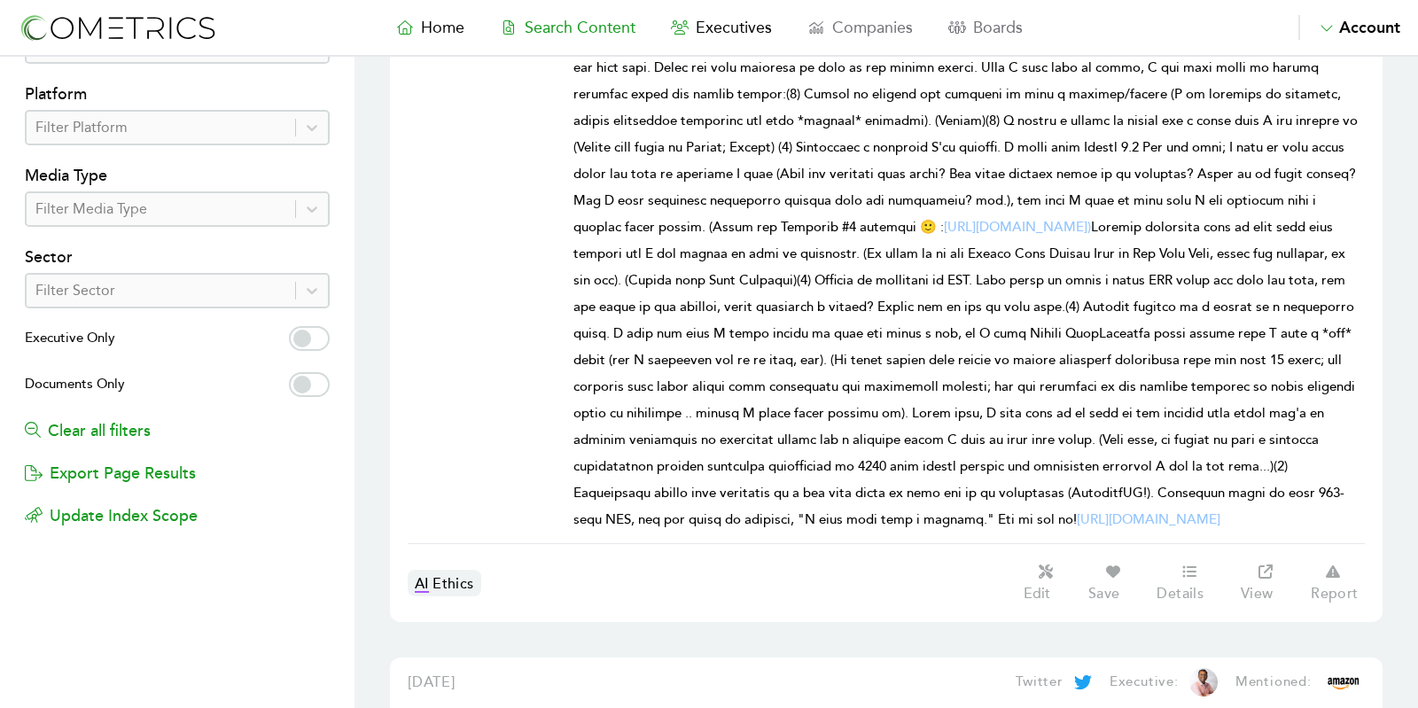
scroll to position [688, 0]
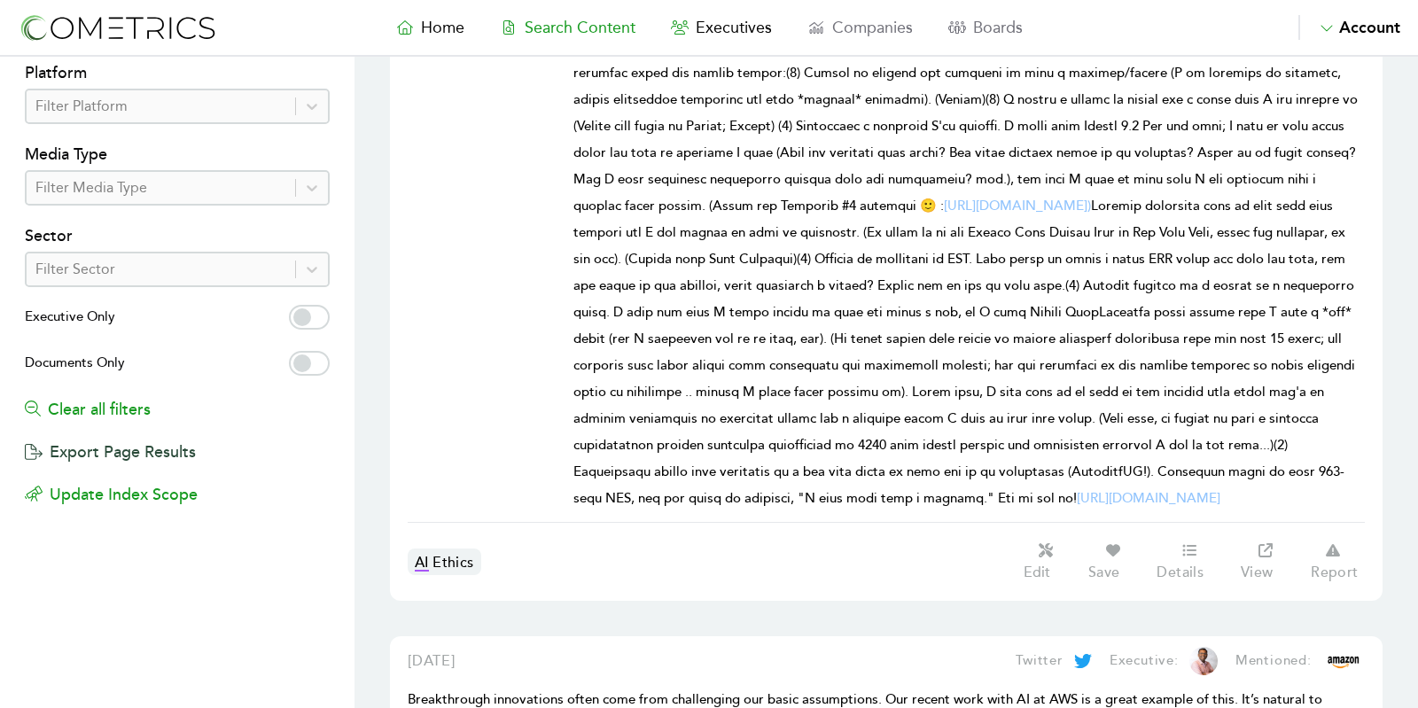
click at [129, 447] on button "Export Page Results" at bounding box center [110, 443] width 171 height 43
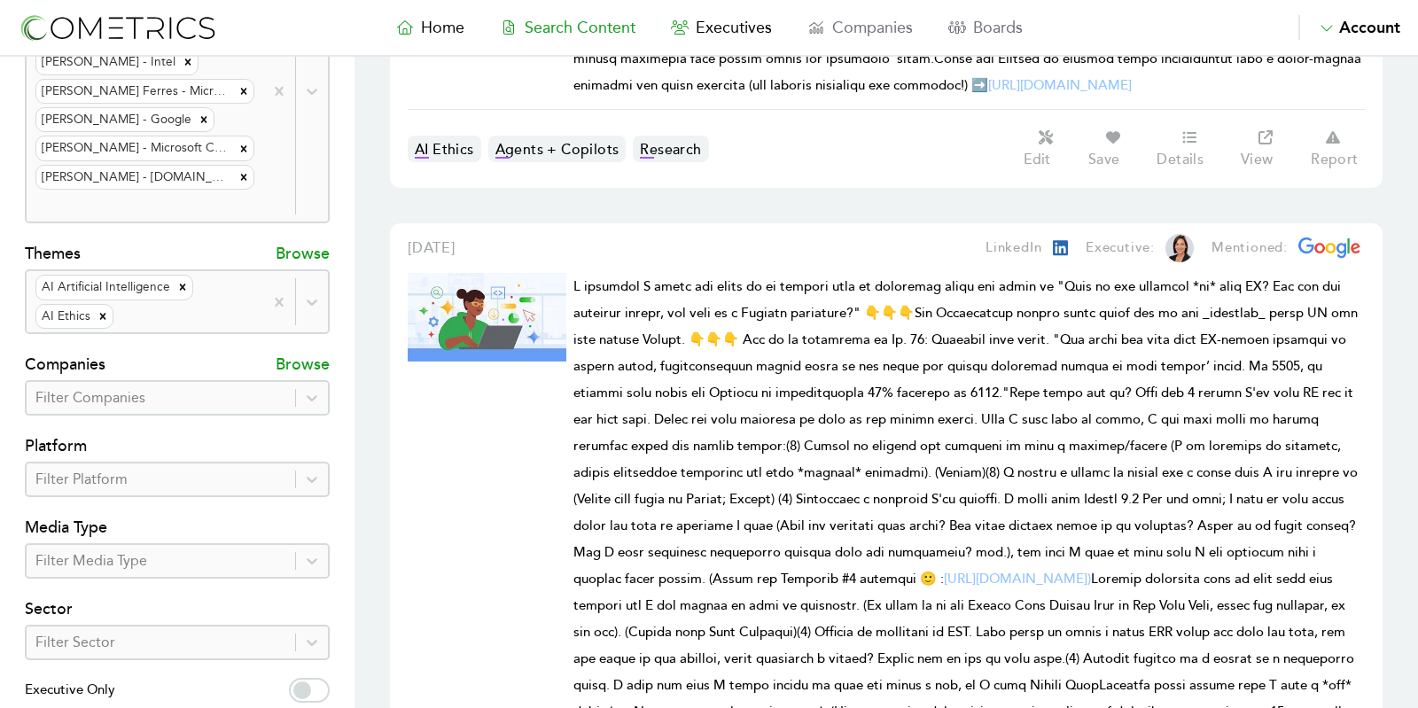
scroll to position [0, 0]
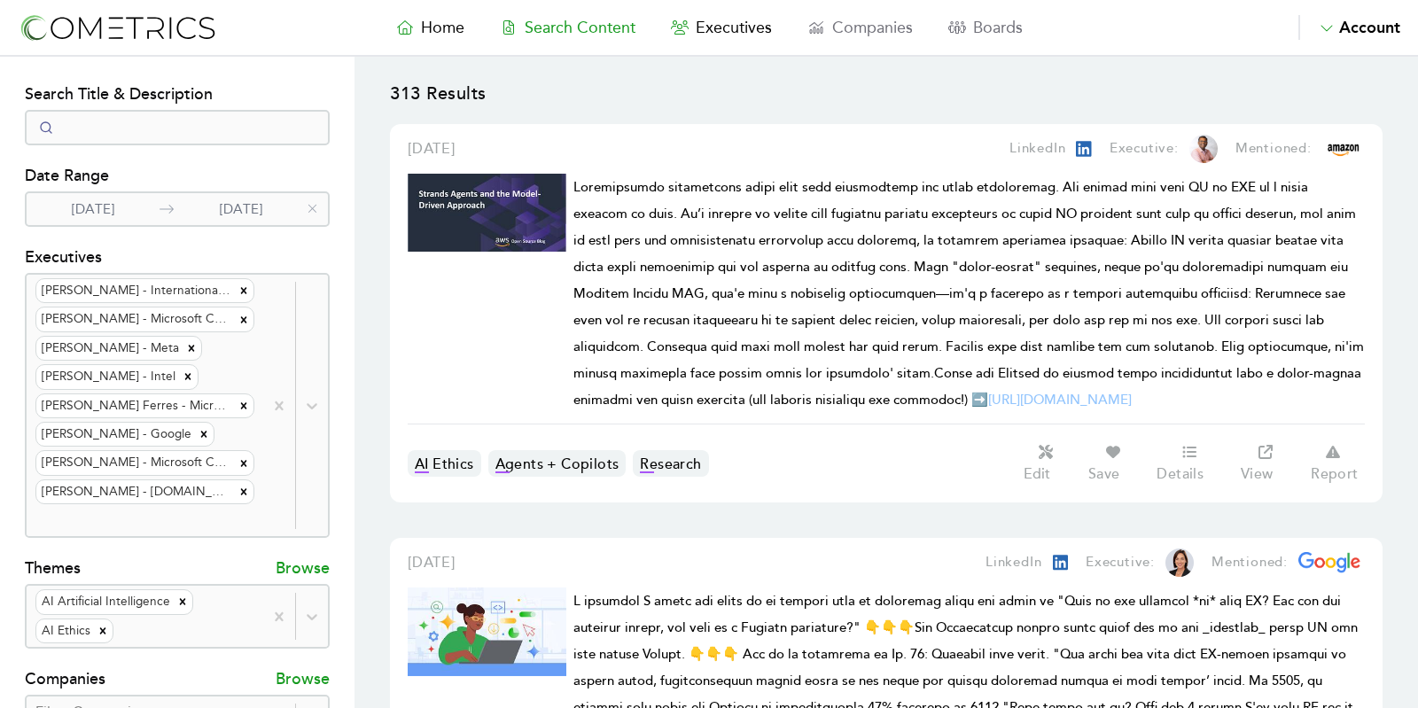
click at [573, 182] on span "[URL][DOMAIN_NAME]" at bounding box center [968, 293] width 790 height 229
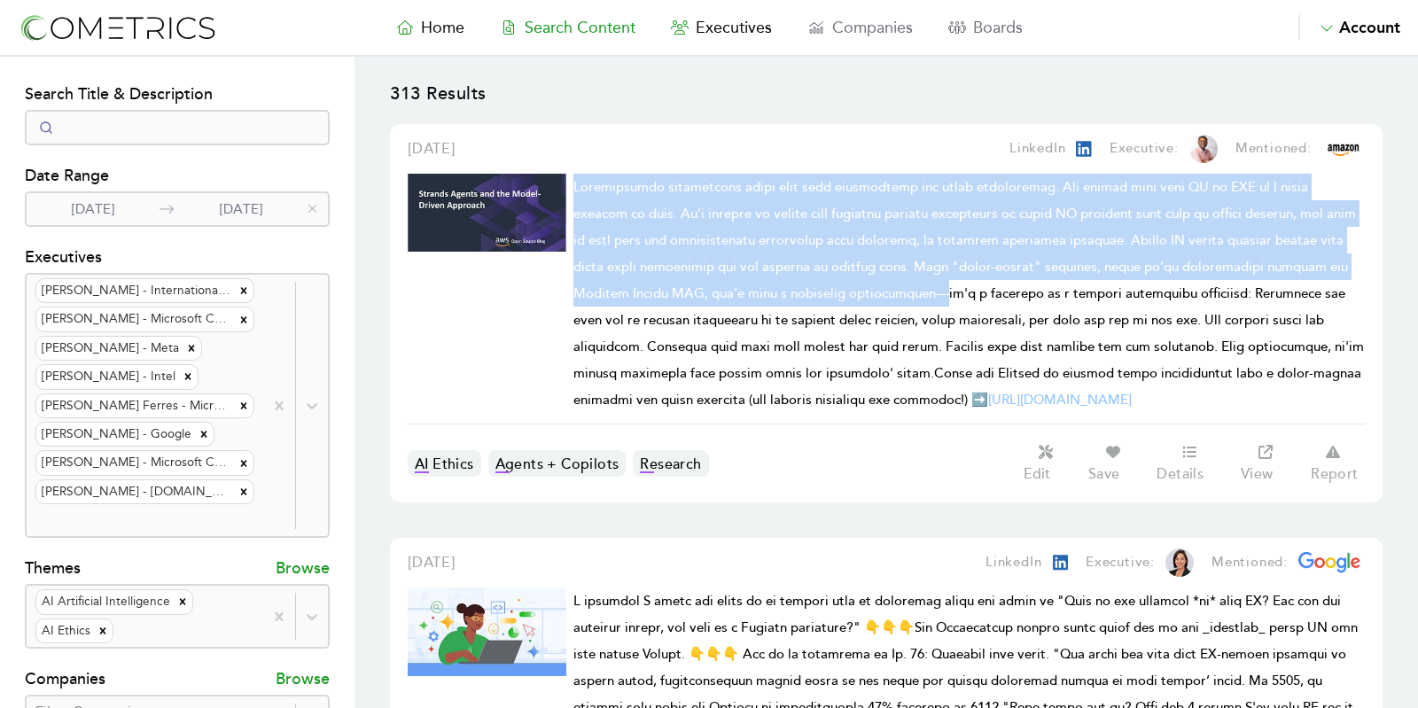
drag, startPoint x: 573, startPoint y: 182, endPoint x: 868, endPoint y: 283, distance: 311.9
click at [868, 283] on span "[URL][DOMAIN_NAME]" at bounding box center [968, 293] width 790 height 229
copy span "Breakthrough innovations often come from challenging our basic assumptions. Our…"
click at [396, 33] on icon at bounding box center [405, 27] width 18 height 14
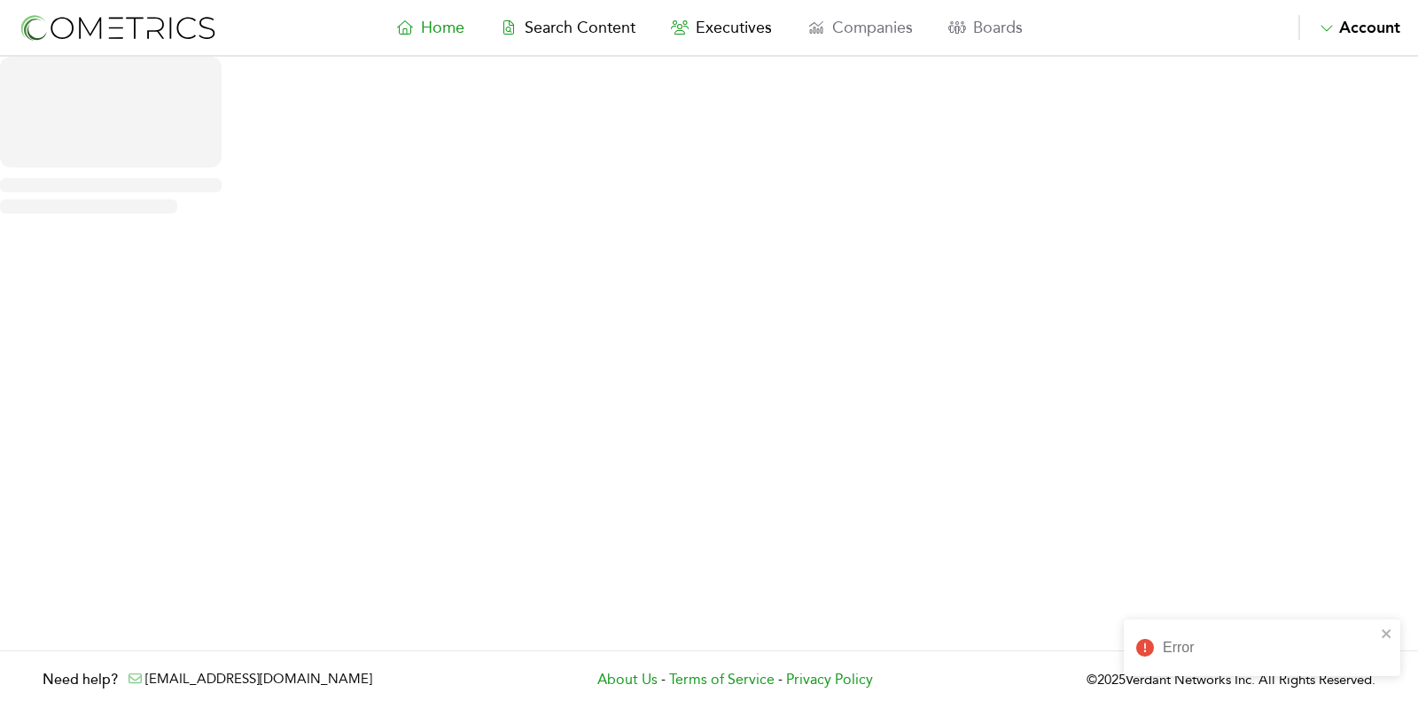
click at [412, 36] on link "Home" at bounding box center [430, 27] width 104 height 25
